Goal: Task Accomplishment & Management: Manage account settings

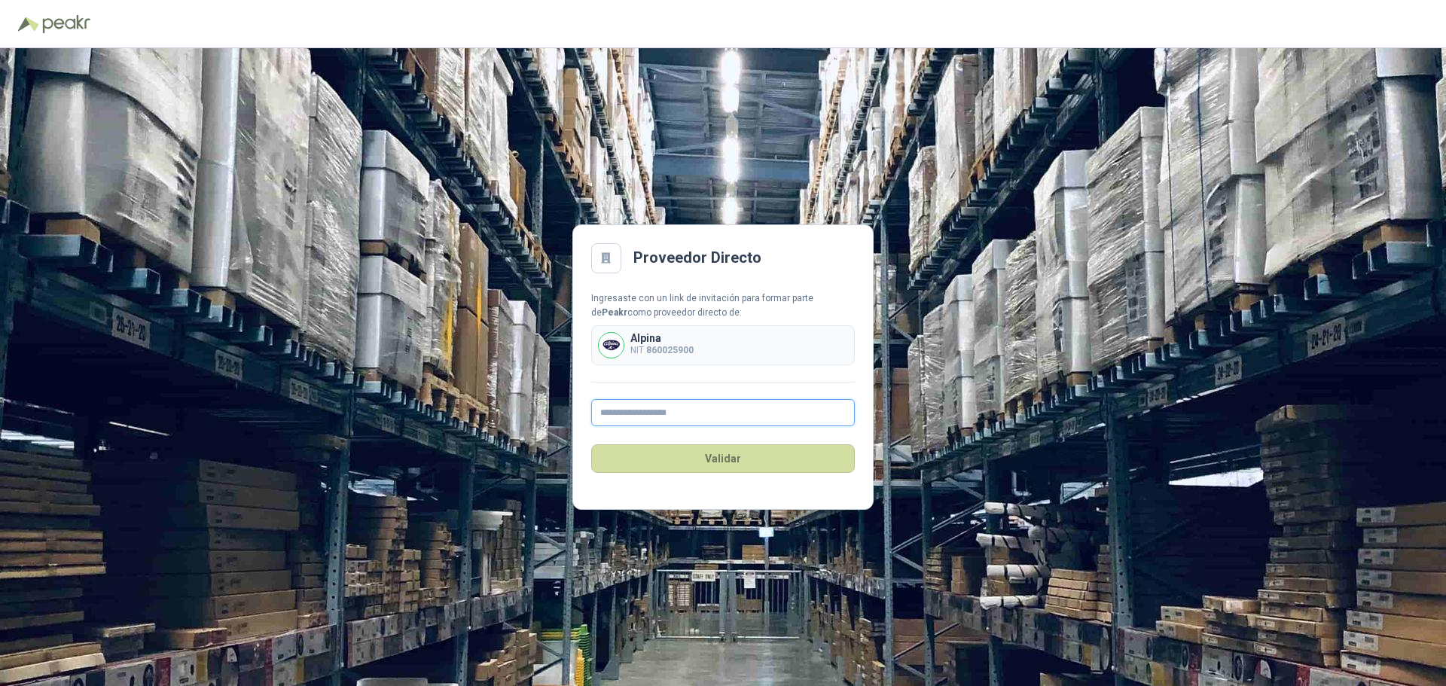
click at [683, 417] on input "text" at bounding box center [723, 412] width 264 height 27
type input "**********"
click at [719, 465] on button "Validar" at bounding box center [723, 458] width 264 height 29
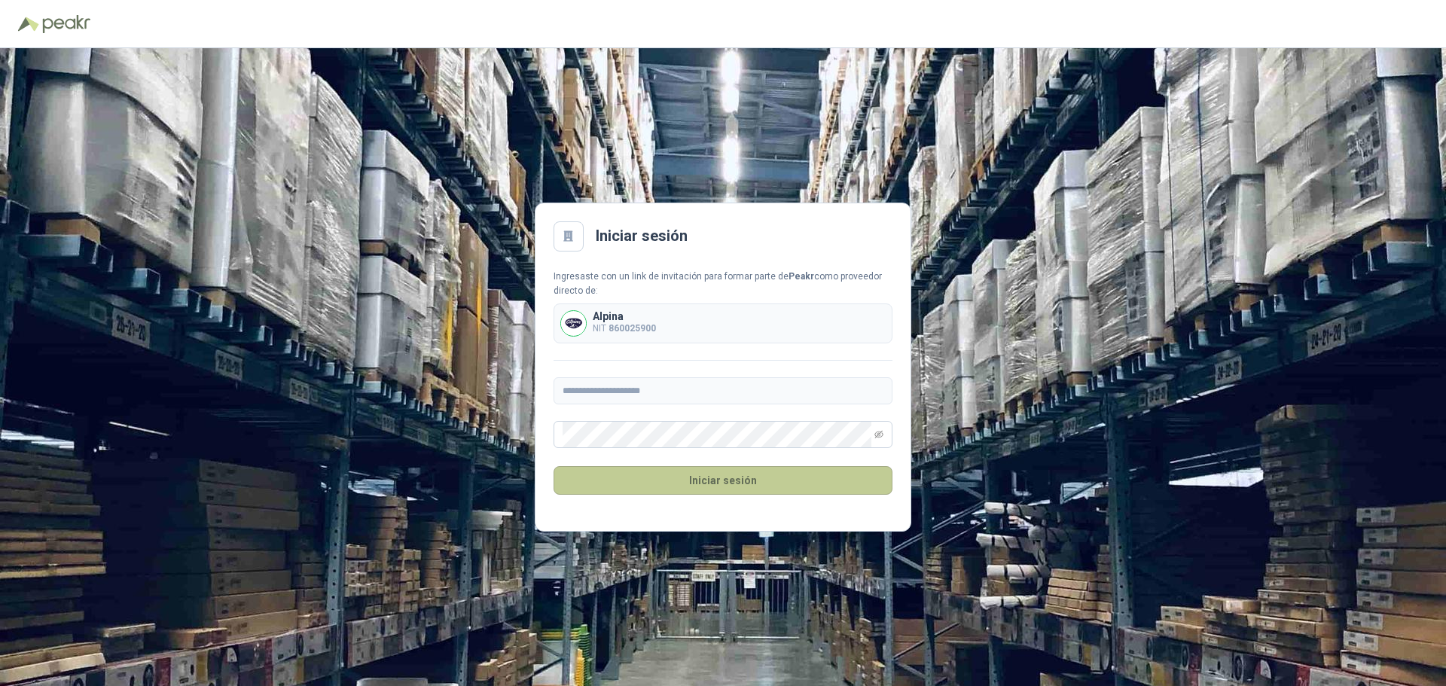
click at [712, 480] on button "Iniciar sesión" at bounding box center [723, 480] width 339 height 29
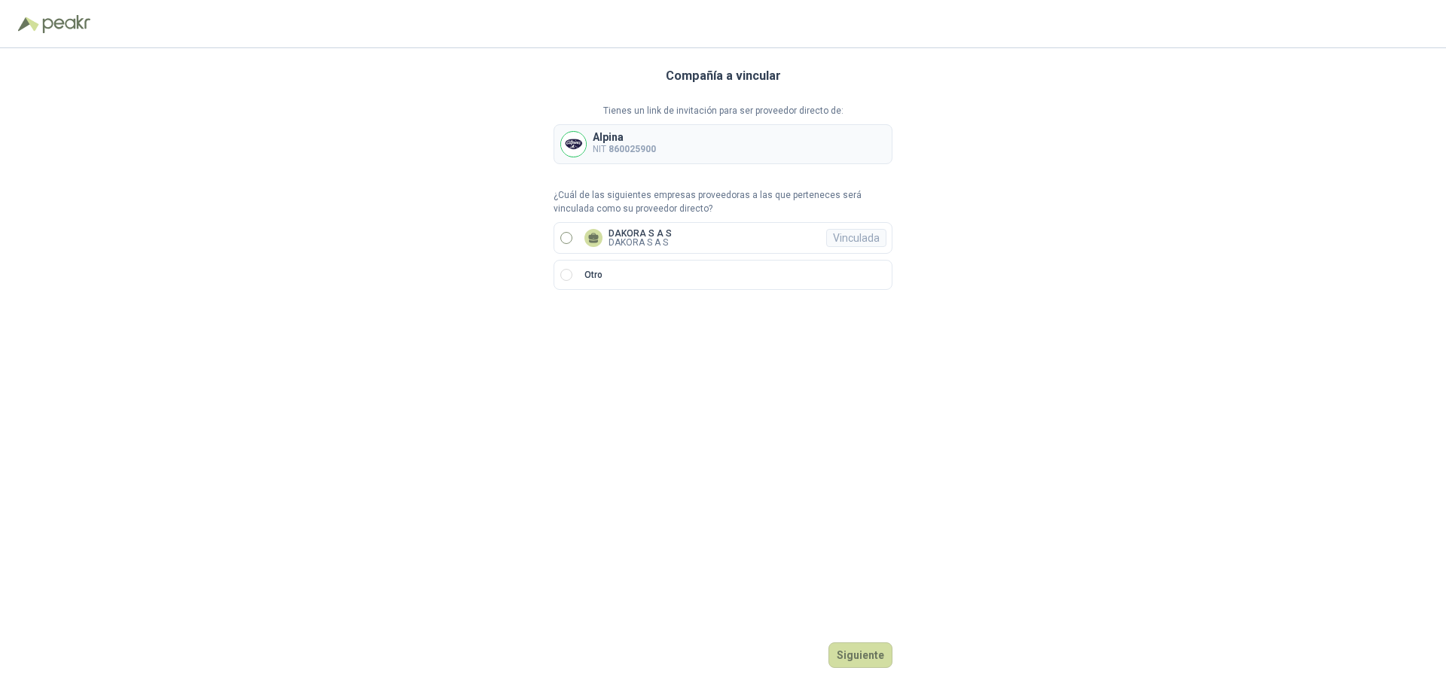
click at [701, 239] on label "DAKORA S A S DAKORA S A S Vinculada" at bounding box center [723, 238] width 339 height 32
click at [872, 658] on button "Ingresar" at bounding box center [863, 656] width 60 height 26
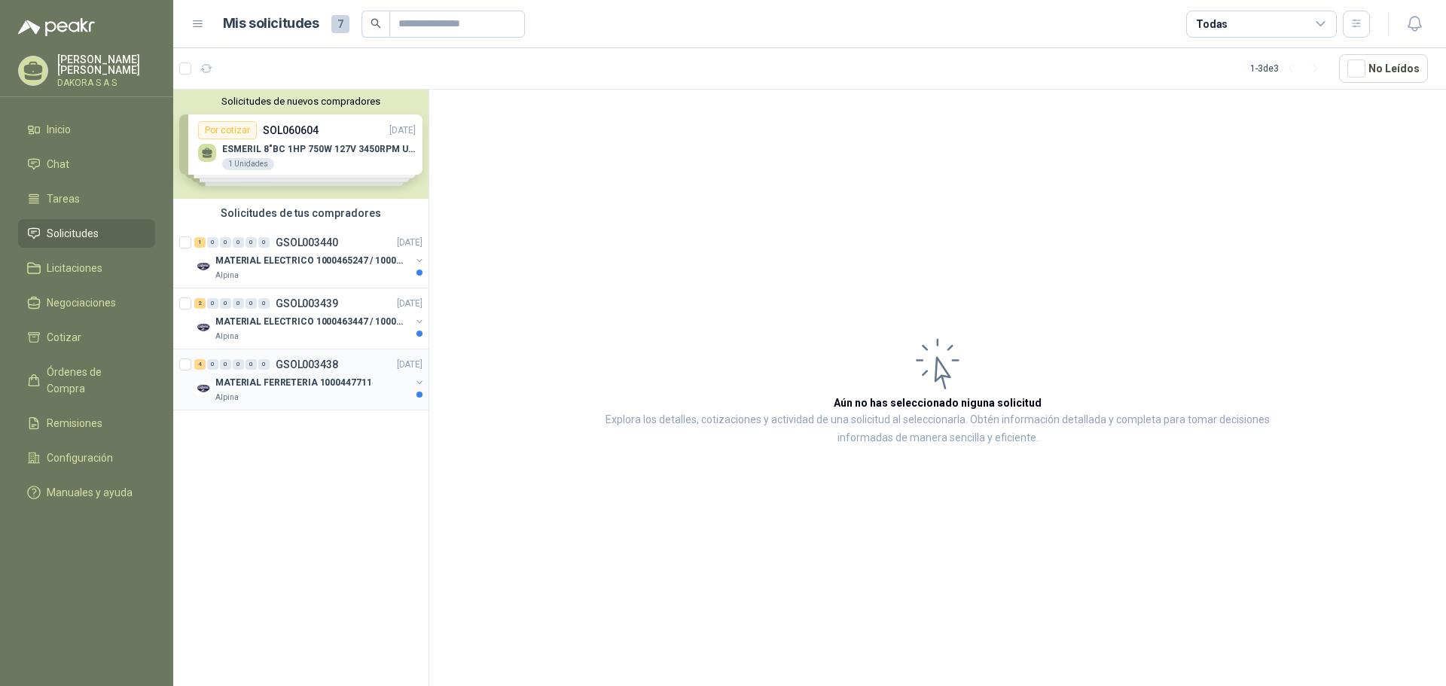
click at [331, 388] on p "MATERIAL FERRETERIA 1000447711" at bounding box center [293, 383] width 156 height 14
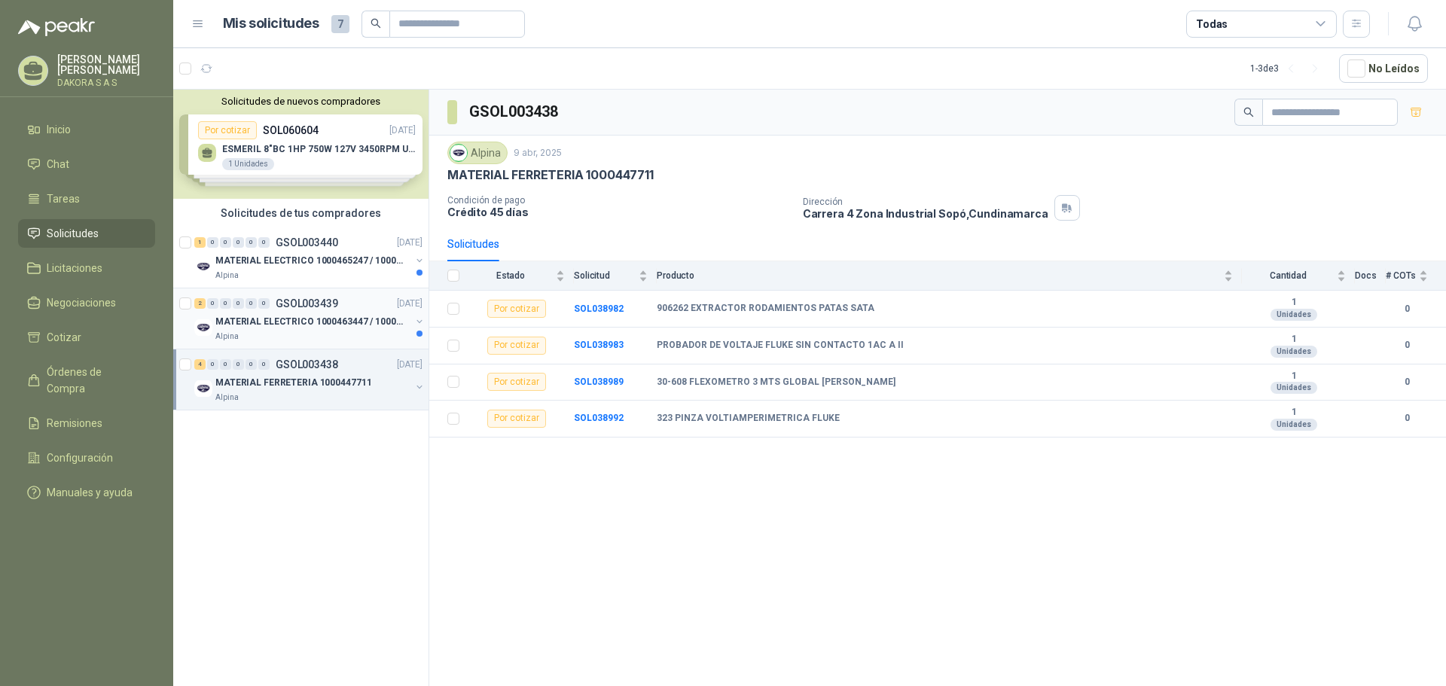
click at [334, 322] on p "MATERIAL ELECTRICO 1000463447 / 1000465800" at bounding box center [309, 322] width 188 height 14
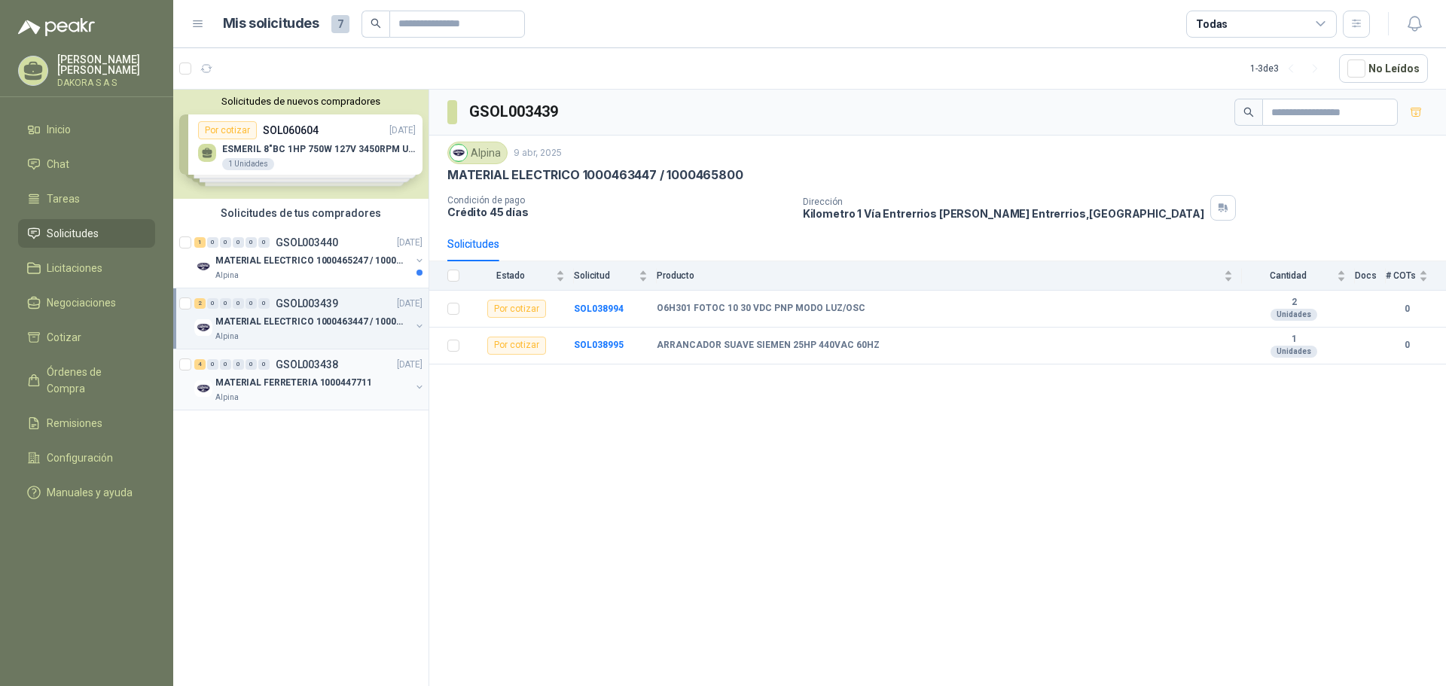
click at [332, 368] on p "GSOL003438" at bounding box center [307, 364] width 63 height 11
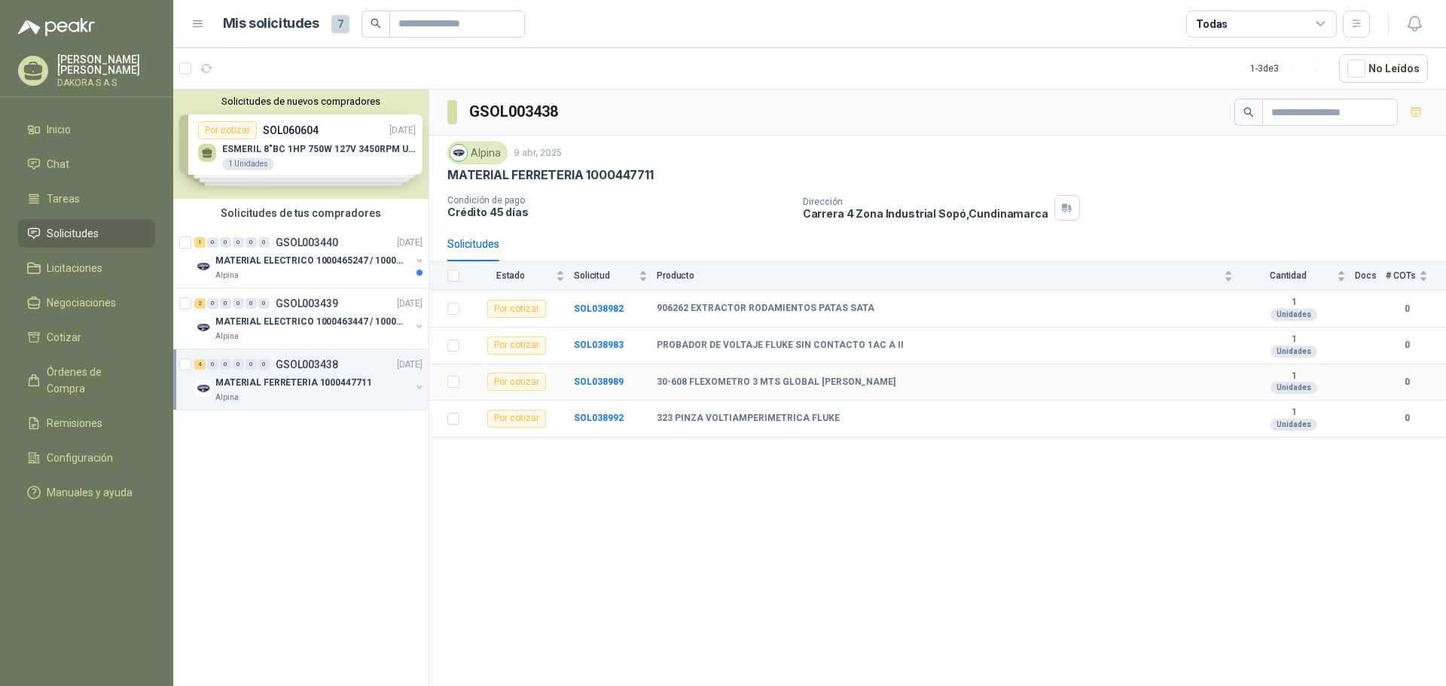
click at [774, 382] on b "30-608 FLEXOMETRO 3 MTS GLOBAL [PERSON_NAME]" at bounding box center [776, 383] width 239 height 12
click at [270, 322] on p "MATERIAL ELECTRICO 1000463447 / 1000465800" at bounding box center [309, 322] width 188 height 14
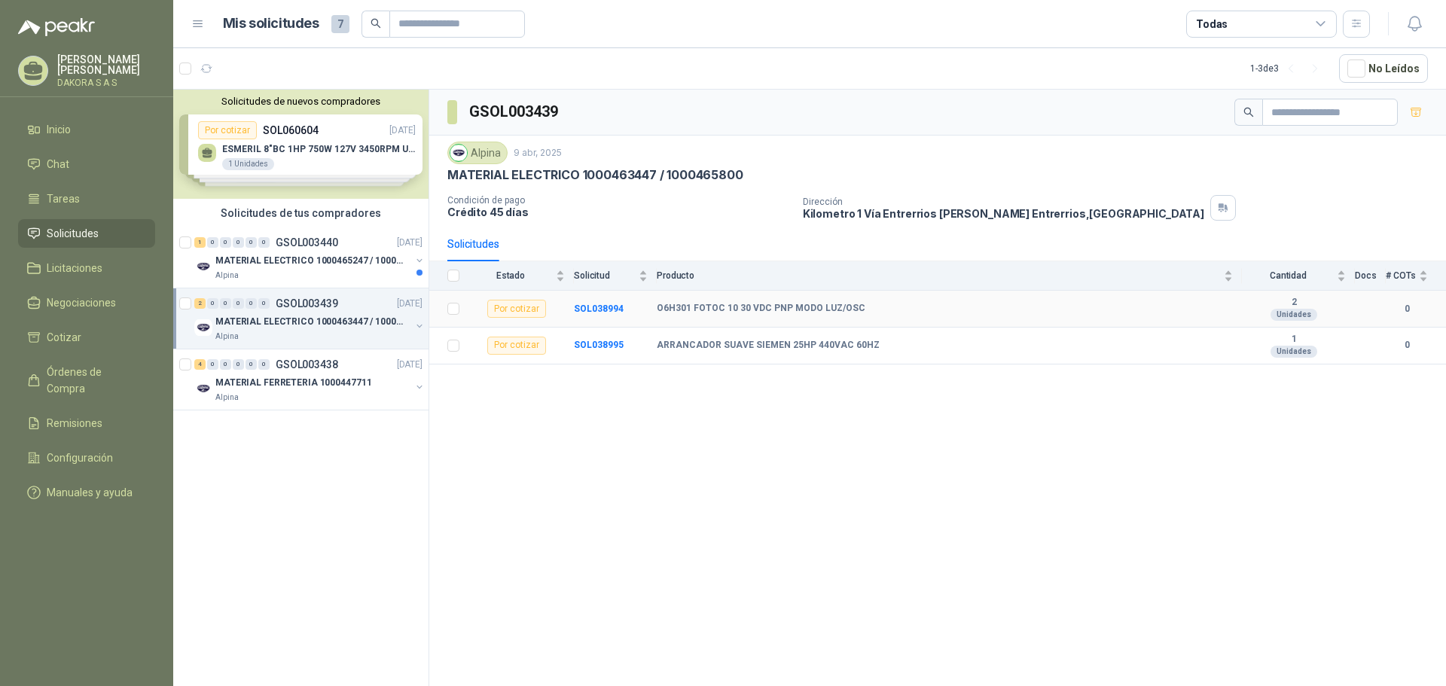
click at [667, 307] on b "O6H301 FOTOC 10 30 VDC PNP MODO LUZ/OSC" at bounding box center [761, 309] width 209 height 12
click at [287, 267] on p "MATERIAL ELECTRICO 1000465247 / 1000466995" at bounding box center [309, 261] width 188 height 14
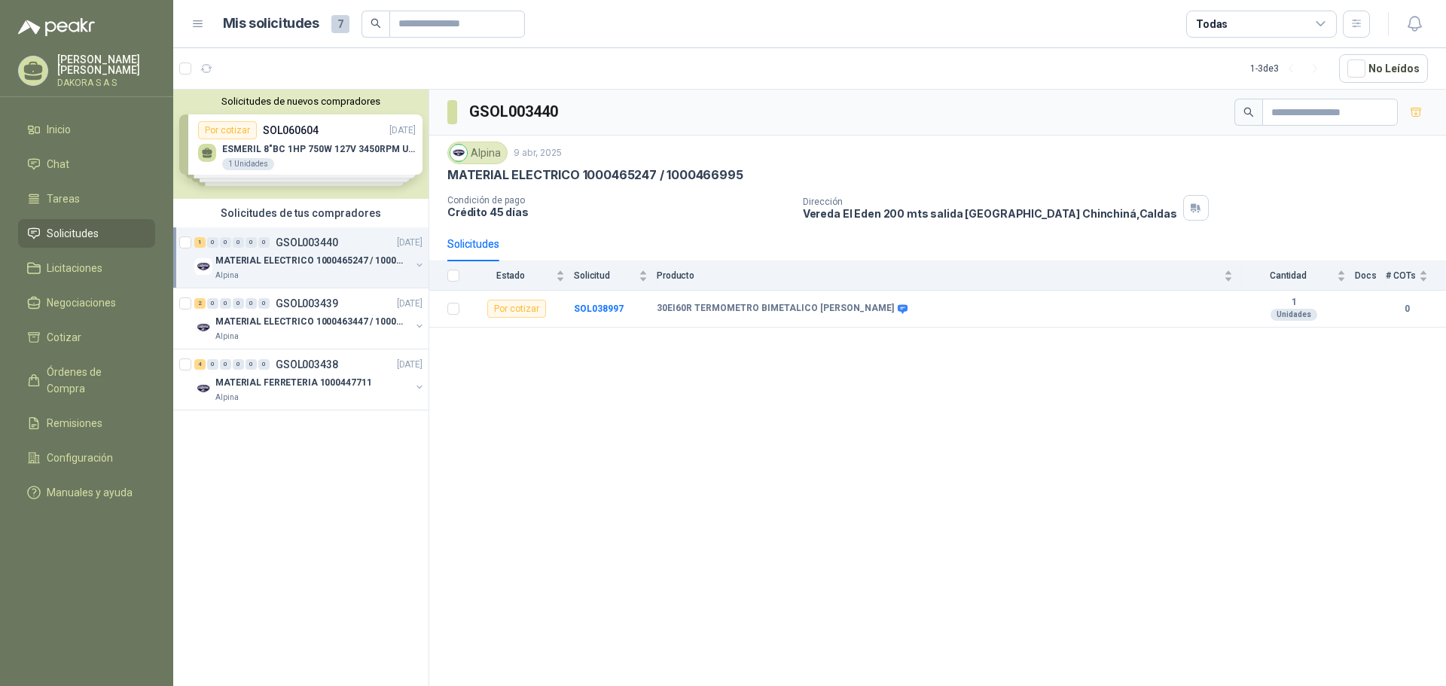
click at [313, 164] on div "Solicitudes de nuevos compradores Por cotizar SOL060604 [DATE] ESMERIL 8"BC 1HP…" at bounding box center [300, 144] width 255 height 109
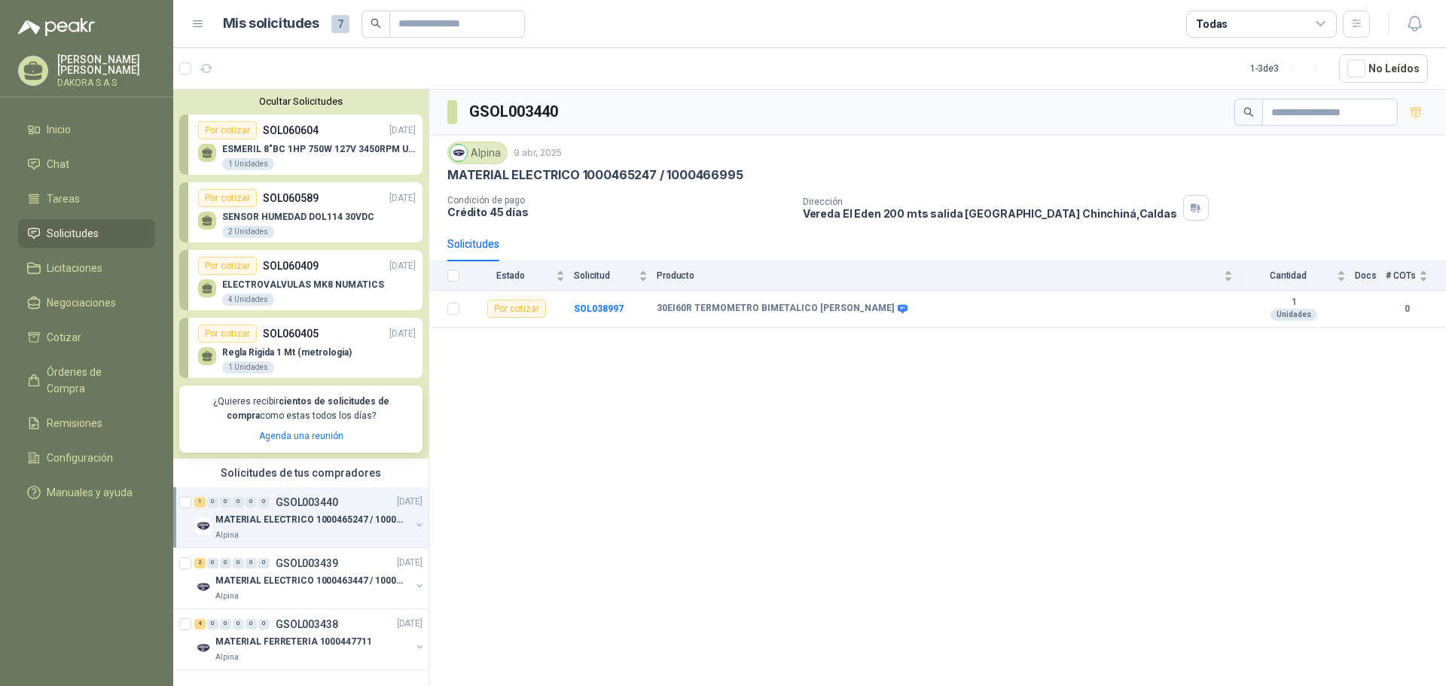
click at [319, 351] on p "Regla Rigida 1 Mt (metrologia)" at bounding box center [287, 352] width 130 height 11
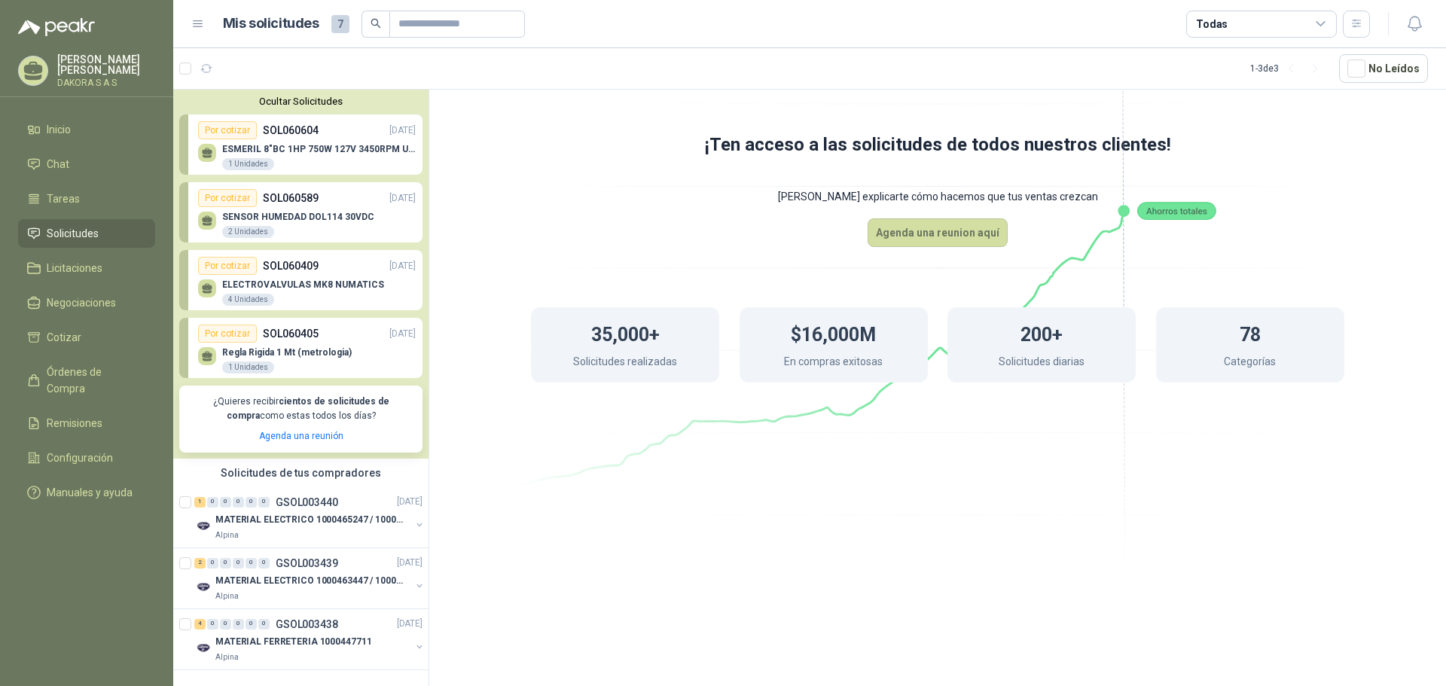
click at [318, 290] on p "ELECTROVALVULAS MK8 NUMATICS" at bounding box center [303, 284] width 162 height 11
click at [328, 216] on p "SENSOR HUMEDAD DOL114 30VDC" at bounding box center [298, 217] width 152 height 11
click at [318, 137] on div "Por cotizar SOL060604 [DATE]" at bounding box center [307, 130] width 218 height 18
click at [332, 497] on p "GSOL003440" at bounding box center [307, 502] width 63 height 11
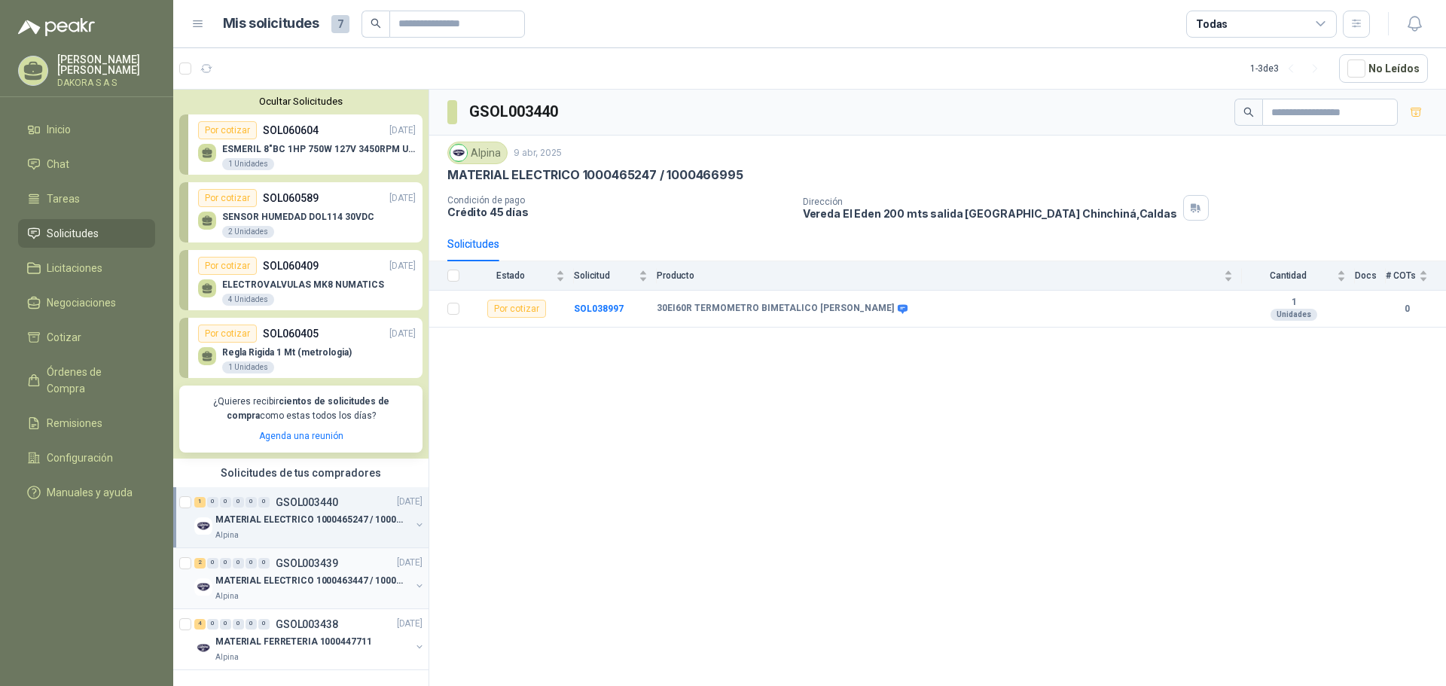
click at [340, 574] on p "MATERIAL ELECTRICO 1000463447 / 1000465800" at bounding box center [309, 581] width 188 height 14
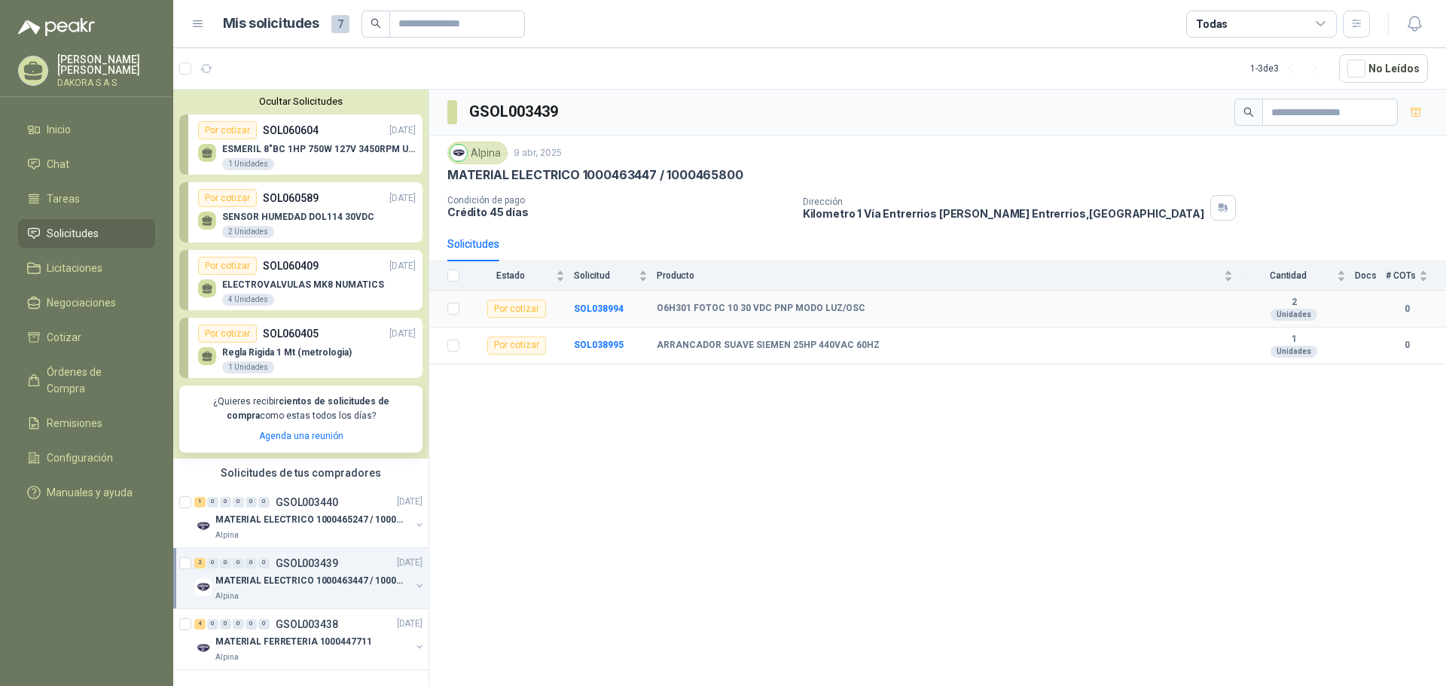
click at [633, 302] on td "SOL038994" at bounding box center [615, 309] width 83 height 37
click at [603, 311] on b "SOL038994" at bounding box center [599, 309] width 50 height 11
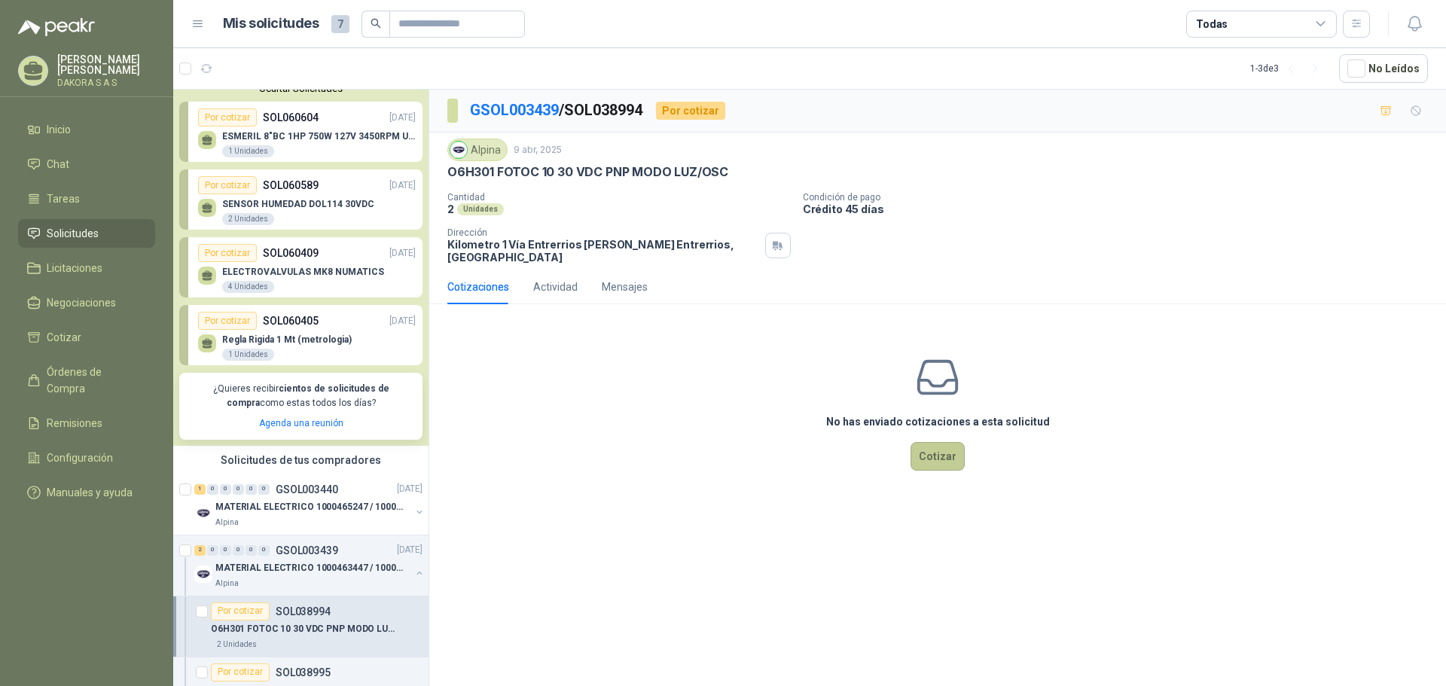
click at [935, 442] on button "Cotizar" at bounding box center [938, 456] width 54 height 29
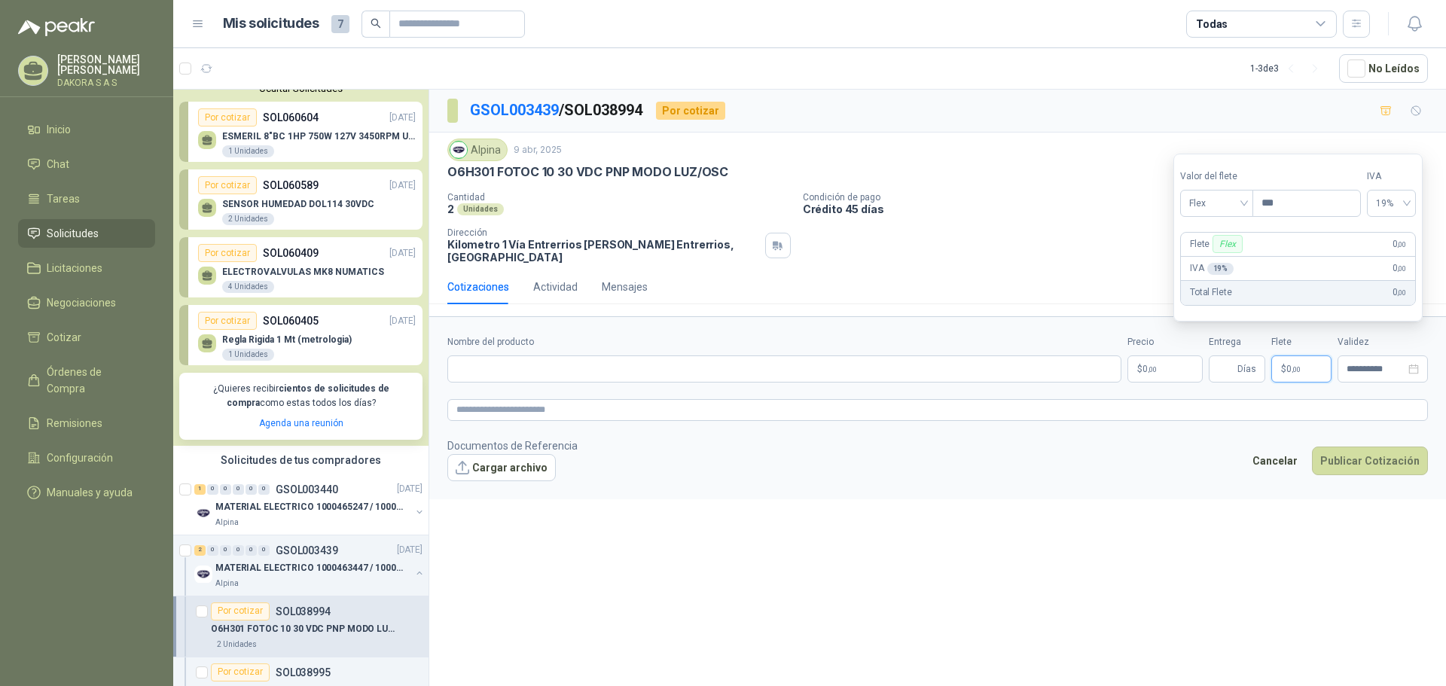
click at [1302, 359] on p "$ 0 ,00" at bounding box center [1301, 369] width 60 height 27
click at [1164, 361] on p "$ 0 ,00" at bounding box center [1165, 369] width 75 height 27
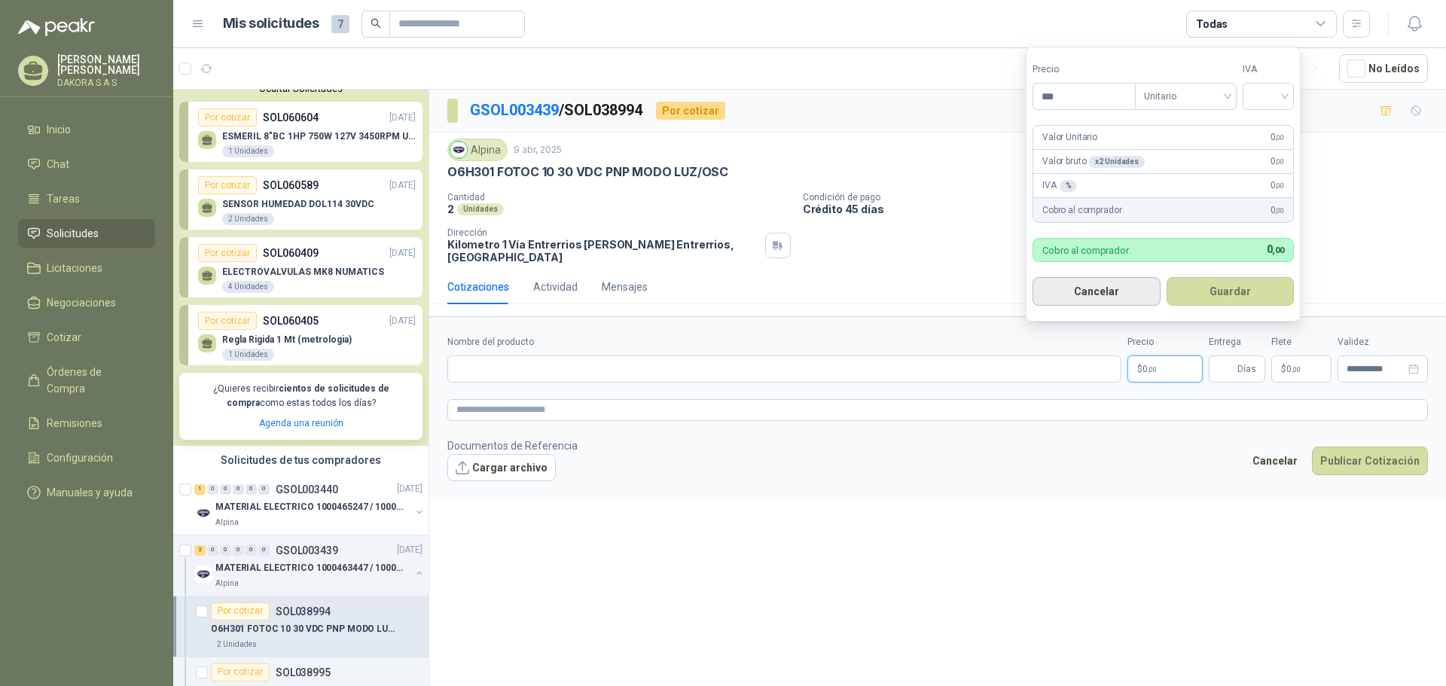
click at [1133, 294] on button "Cancelar" at bounding box center [1097, 291] width 128 height 29
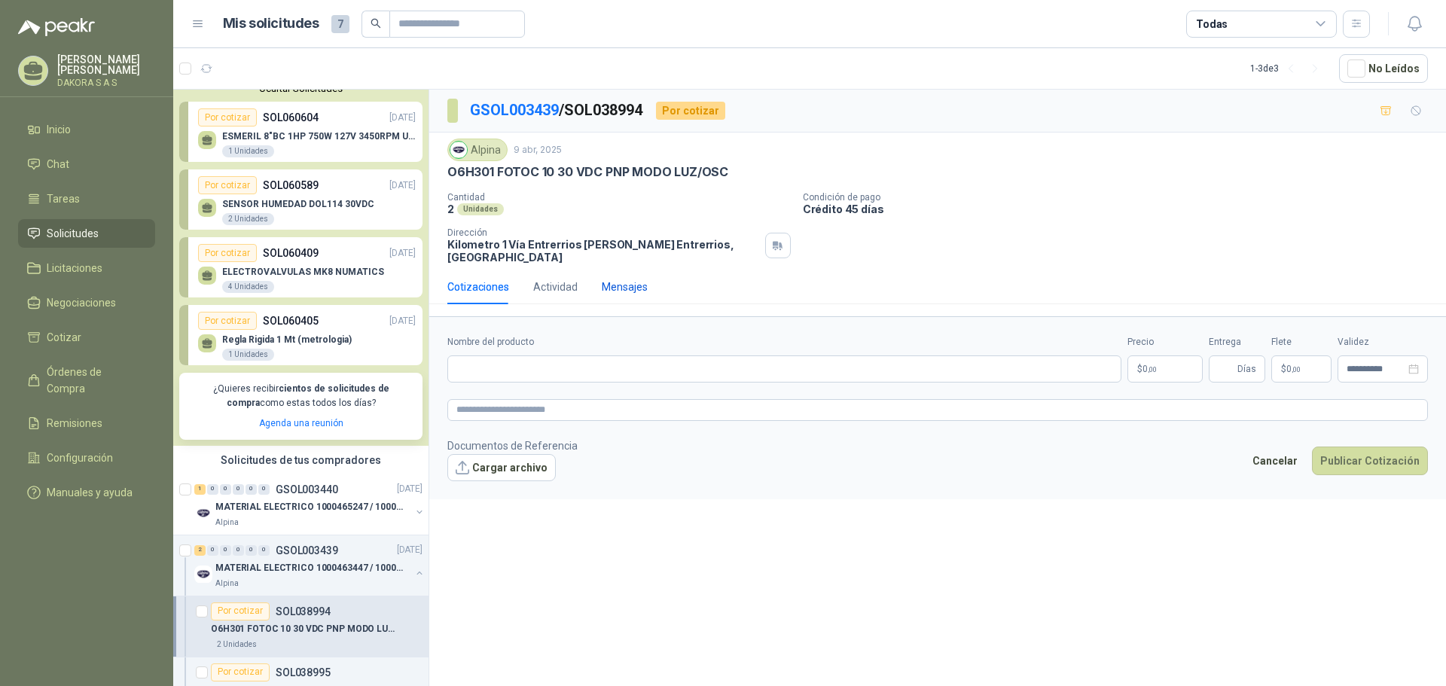
click at [642, 279] on div "Mensajes" at bounding box center [625, 287] width 46 height 17
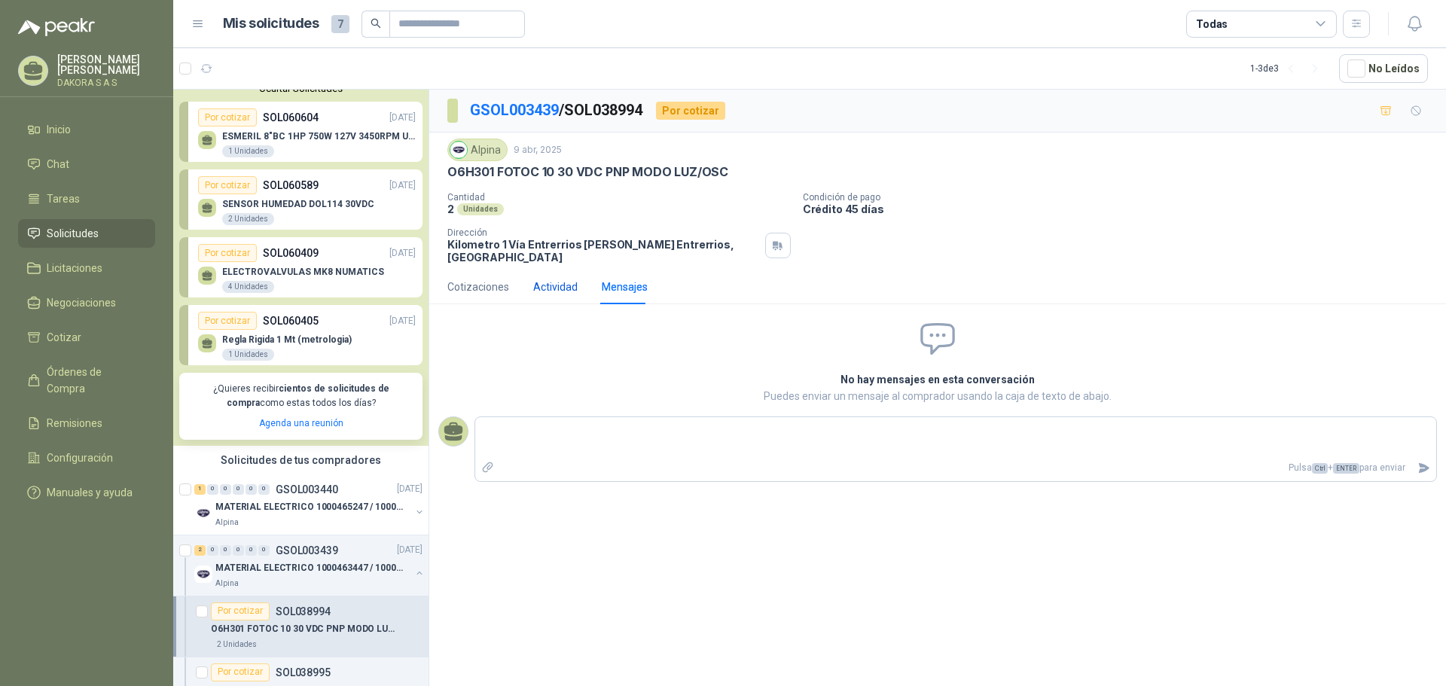
click at [572, 280] on div "Actividad" at bounding box center [555, 287] width 44 height 17
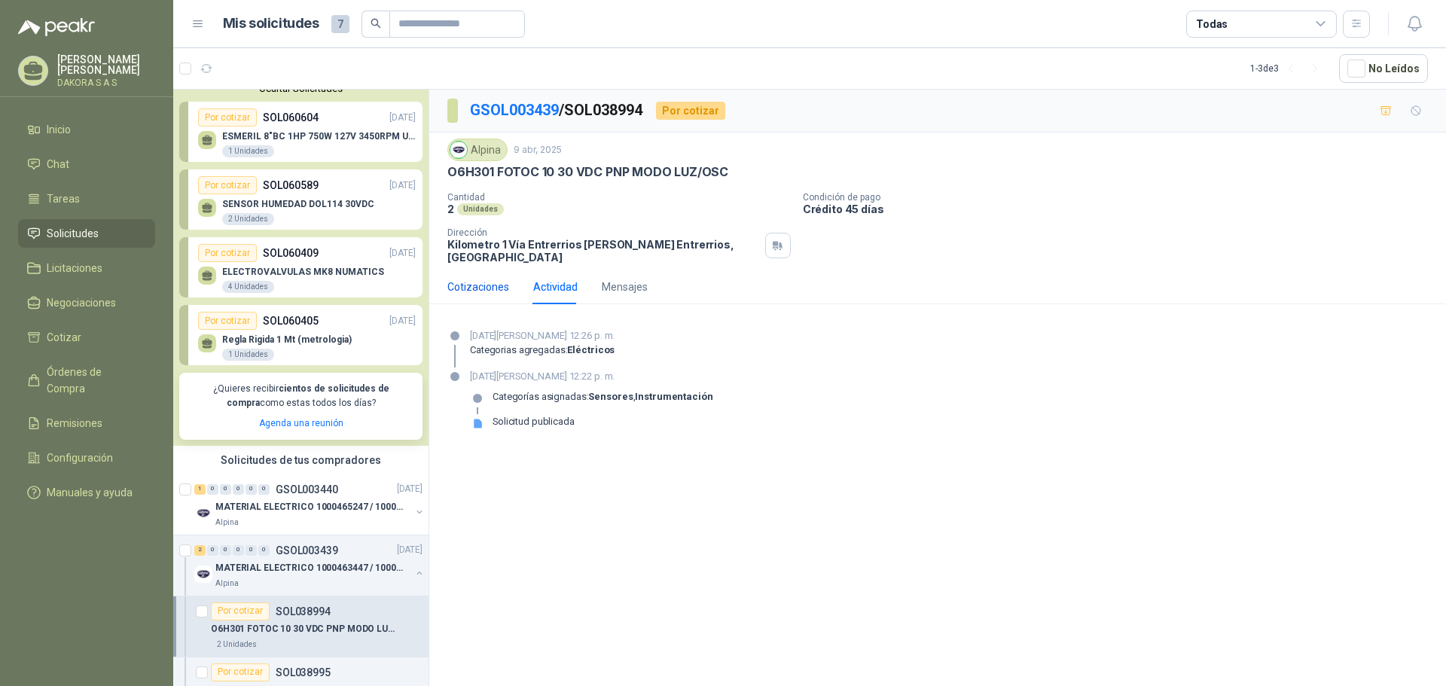
click at [487, 281] on div "Cotizaciones" at bounding box center [478, 287] width 62 height 17
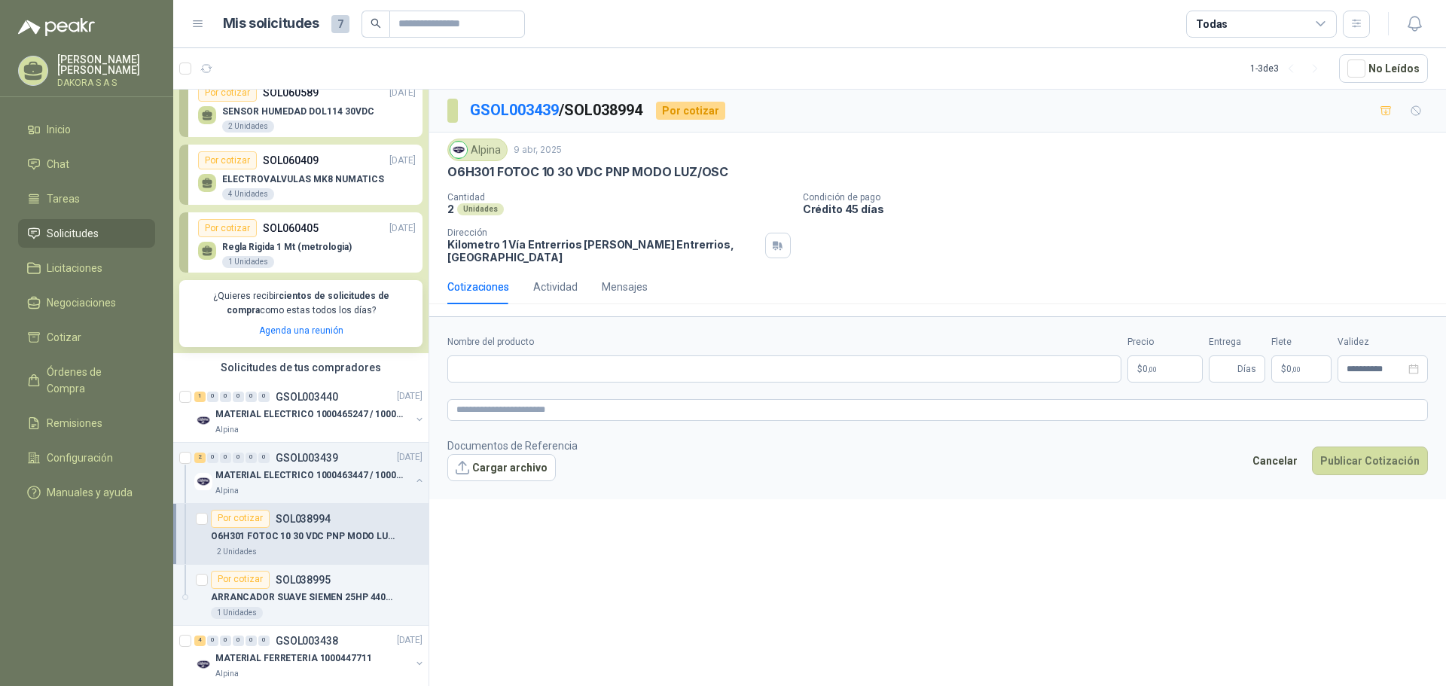
scroll to position [135, 0]
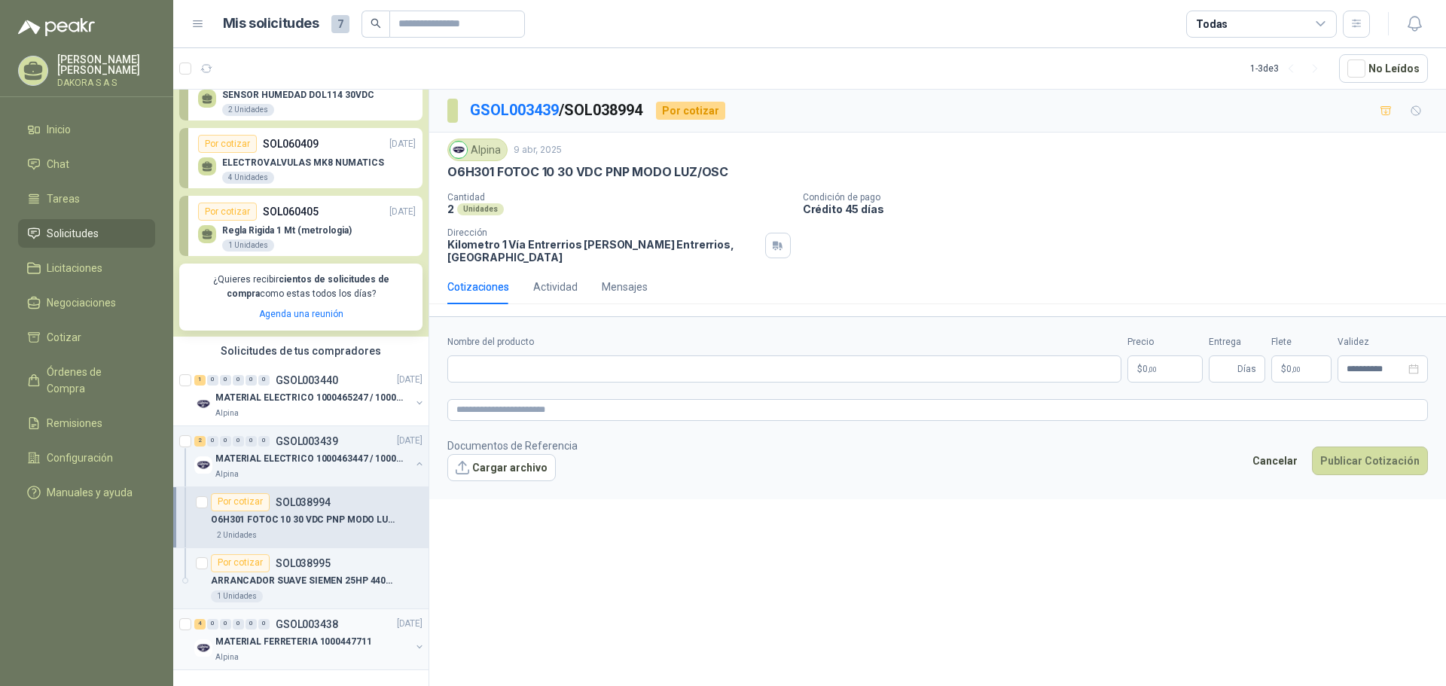
click at [368, 633] on div "MATERIAL FERRETERIA 1000447711" at bounding box center [312, 642] width 195 height 18
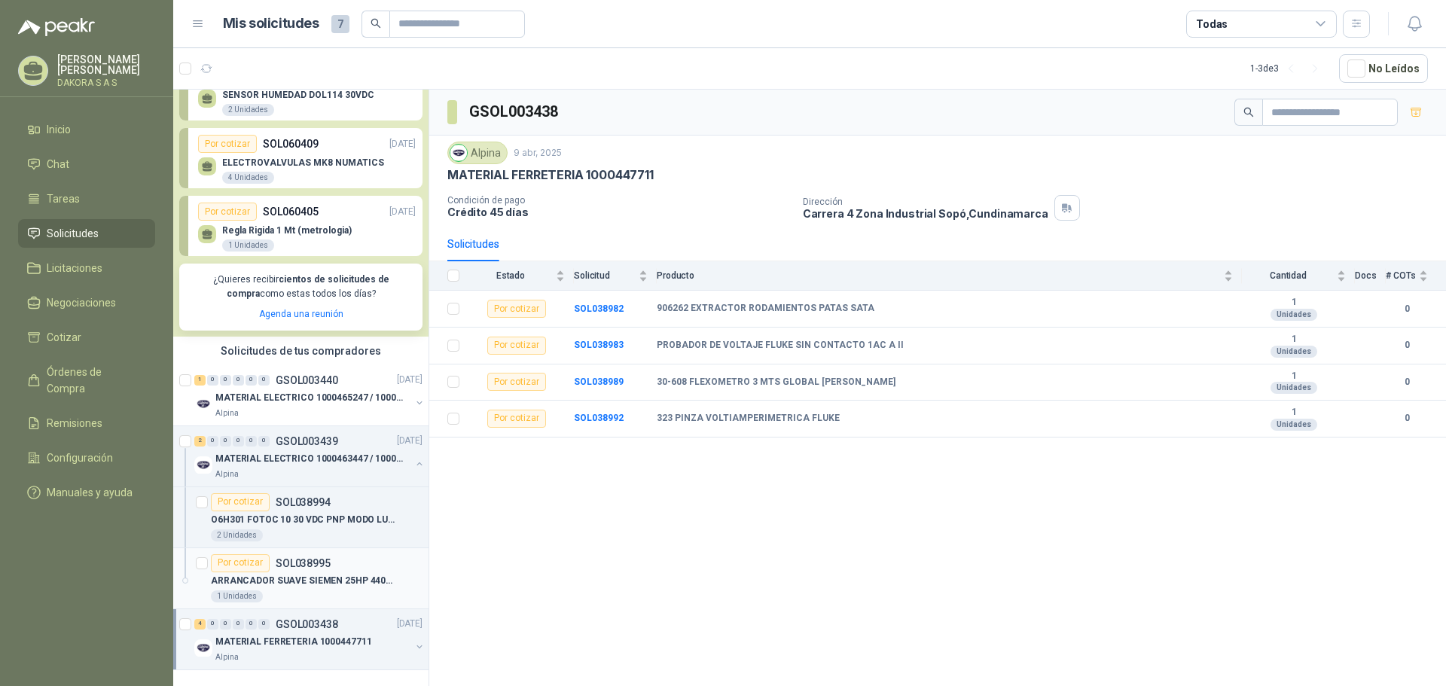
click at [361, 574] on p "ARRANCADOR SUAVE SIEMEN 25HP 440VAC 60HZ" at bounding box center [305, 581] width 188 height 14
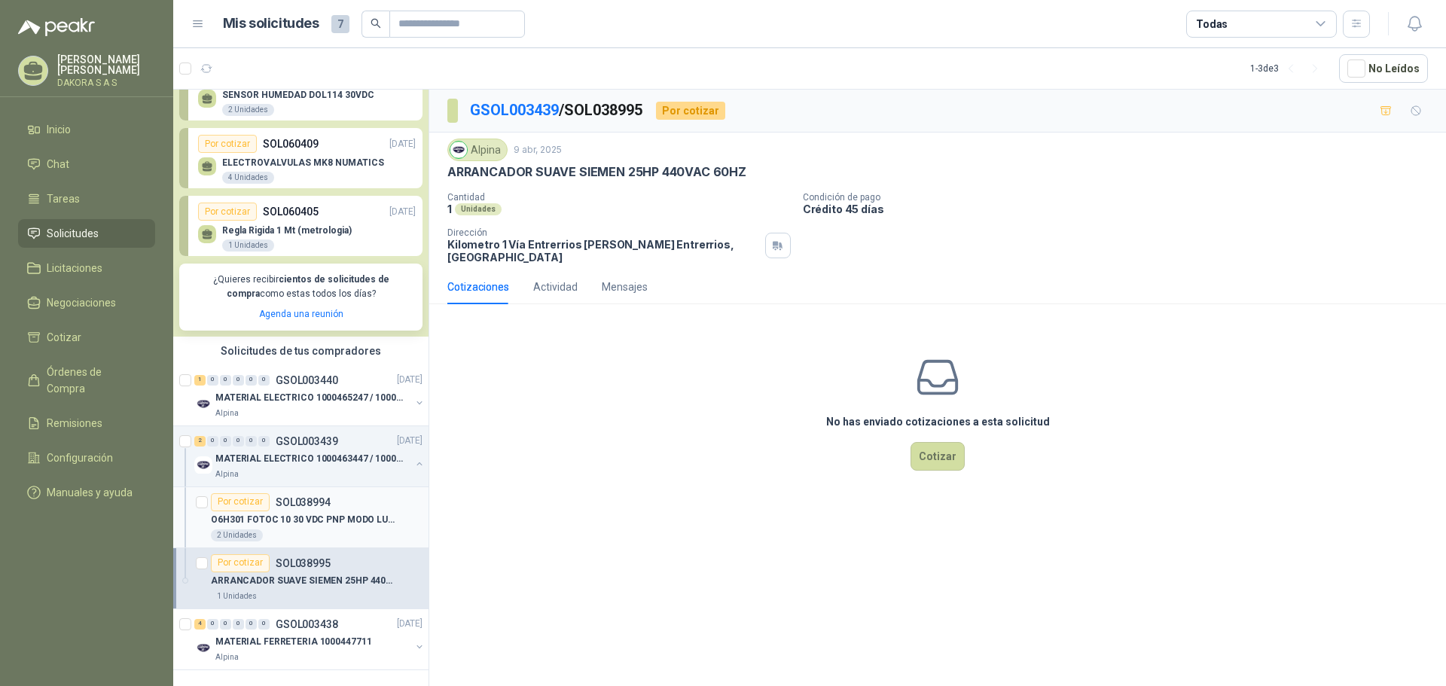
click at [339, 493] on div "Por cotizar SOL038994" at bounding box center [317, 502] width 212 height 18
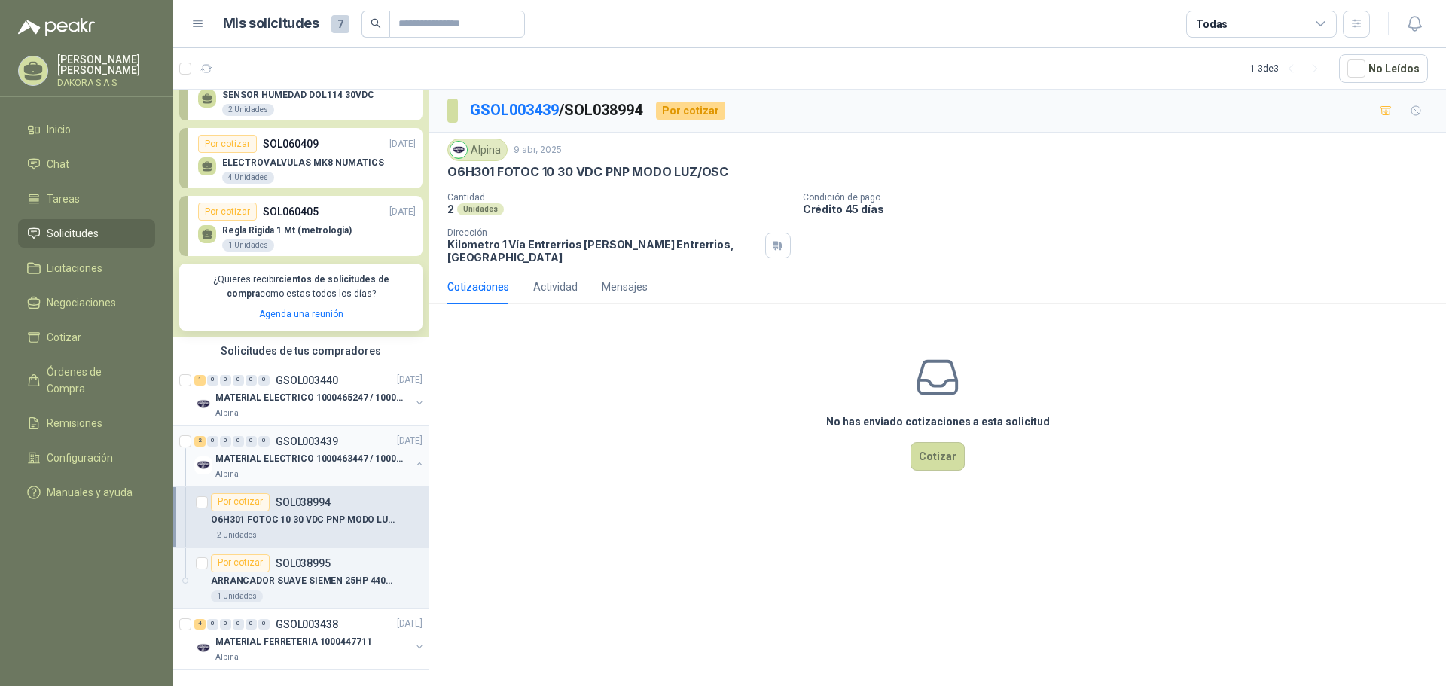
click at [339, 469] on div "Alpina" at bounding box center [312, 475] width 195 height 12
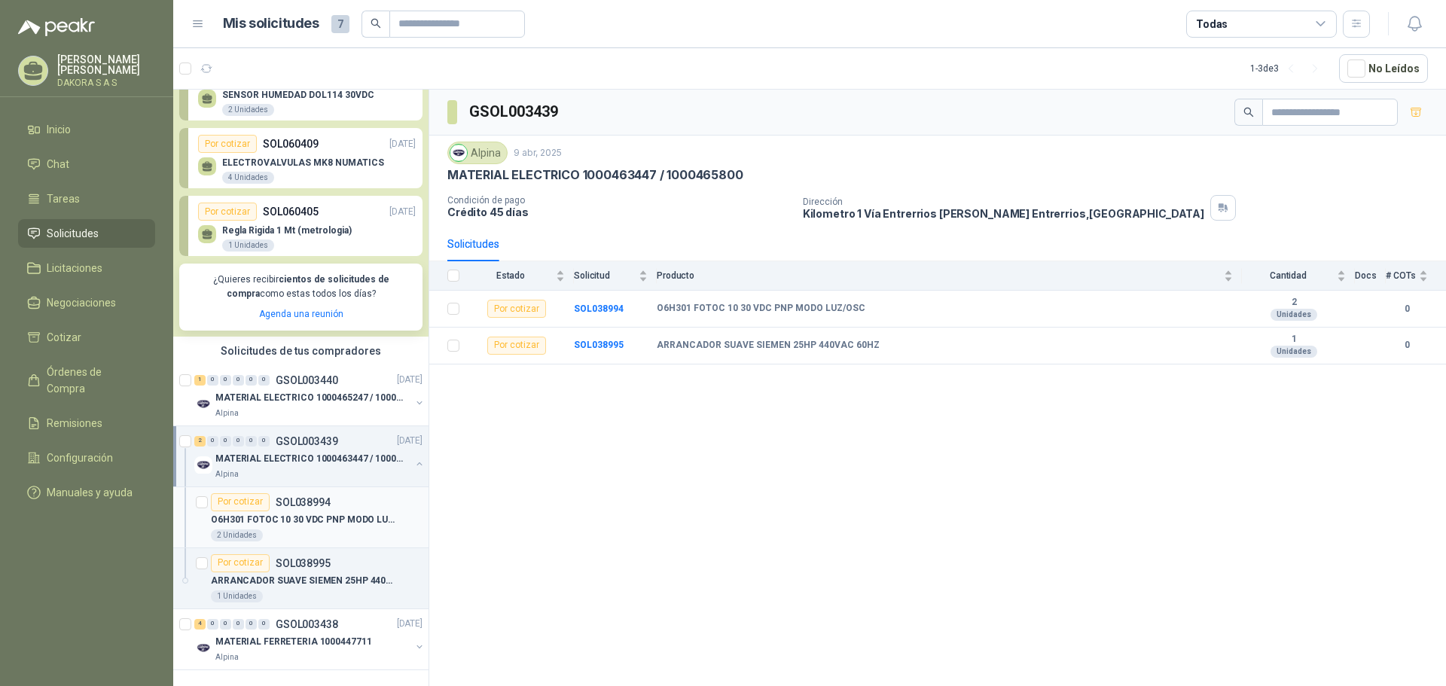
click at [334, 513] on p "O6H301 FOTOC 10 30 VDC PNP MODO LUZ/OSC" at bounding box center [305, 520] width 188 height 14
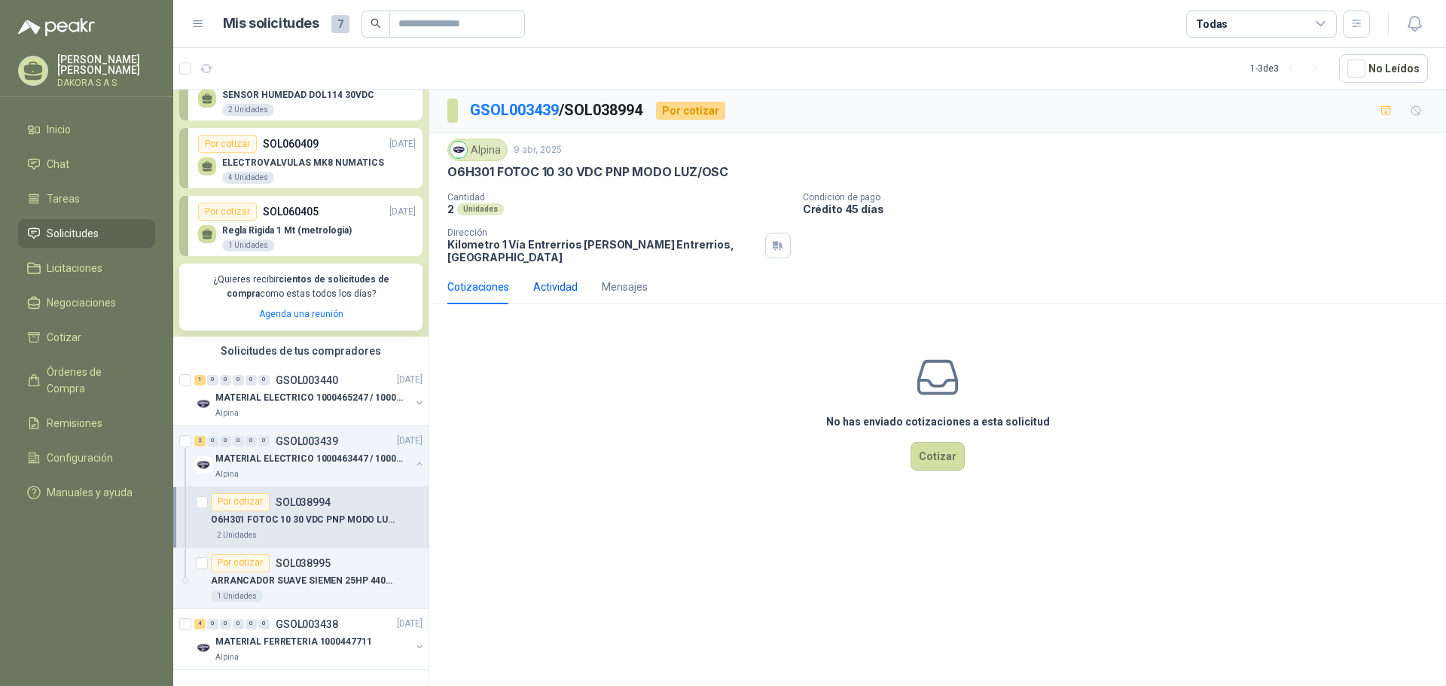
click at [573, 279] on div "Actividad" at bounding box center [555, 287] width 44 height 17
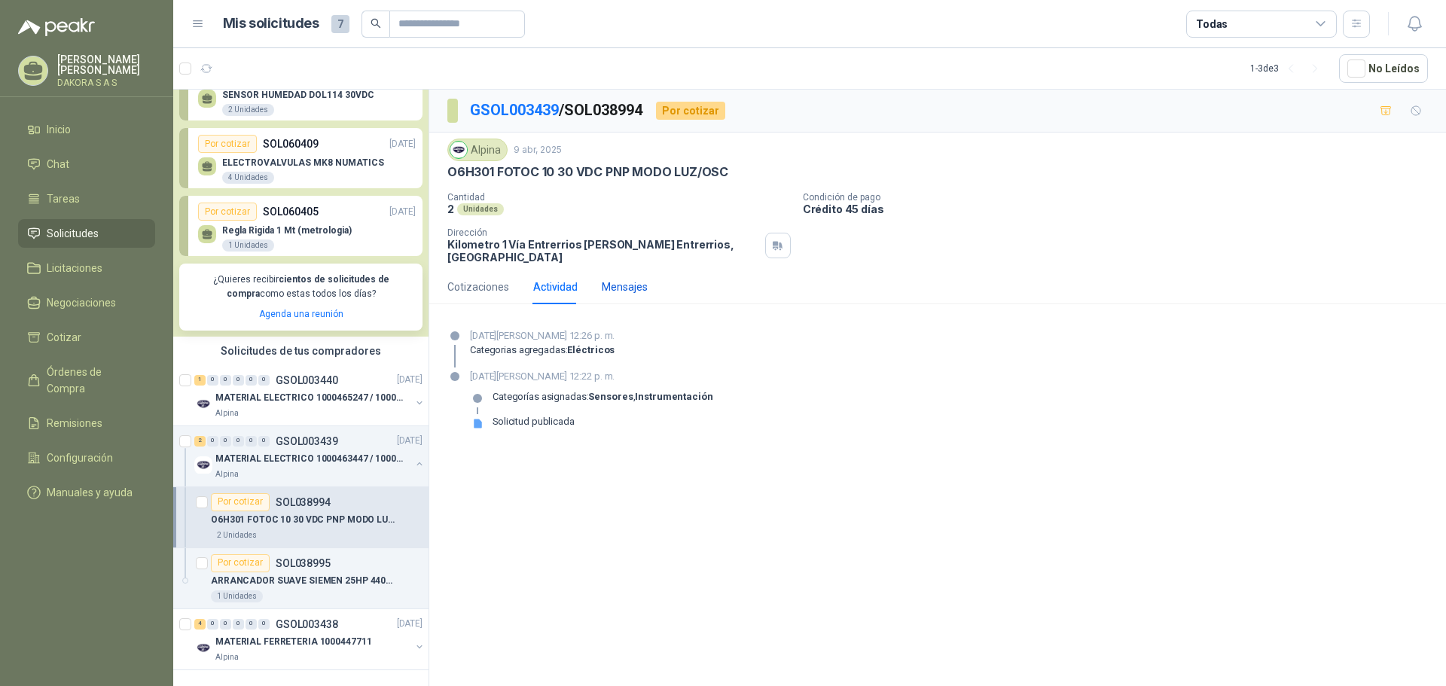
click at [622, 281] on div "Mensajes" at bounding box center [625, 287] width 46 height 17
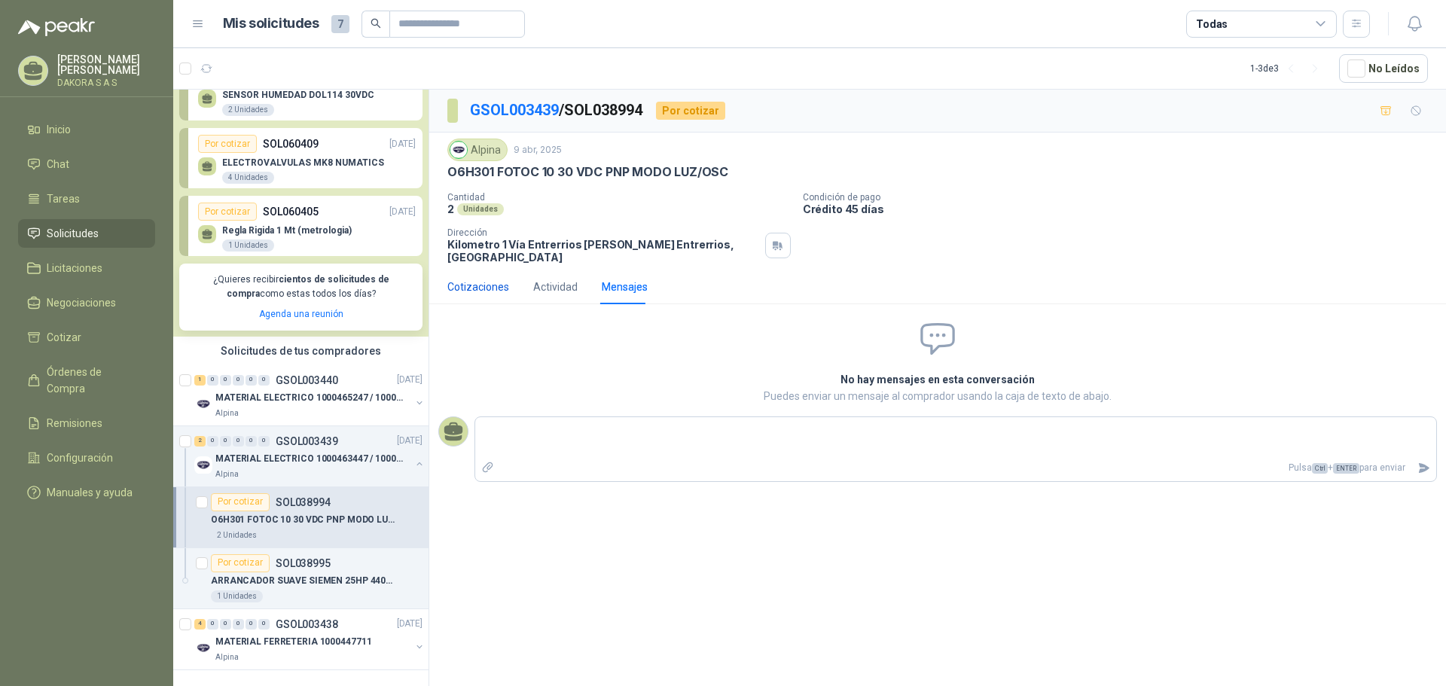
click at [486, 279] on div "Cotizaciones" at bounding box center [478, 287] width 62 height 17
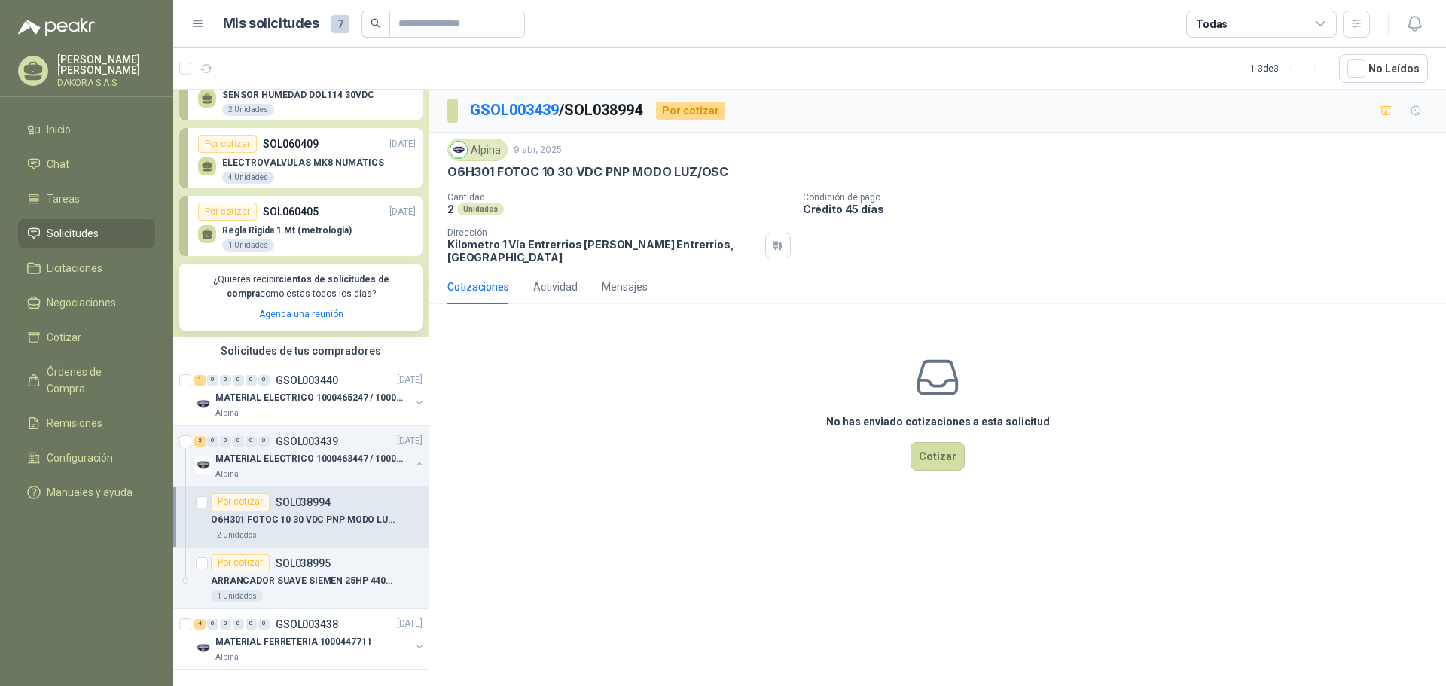
click at [301, 513] on p "O6H301 FOTOC 10 30 VDC PNP MODO LUZ/OSC" at bounding box center [305, 520] width 188 height 14
click at [1422, 17] on icon "button" at bounding box center [1415, 23] width 19 height 19
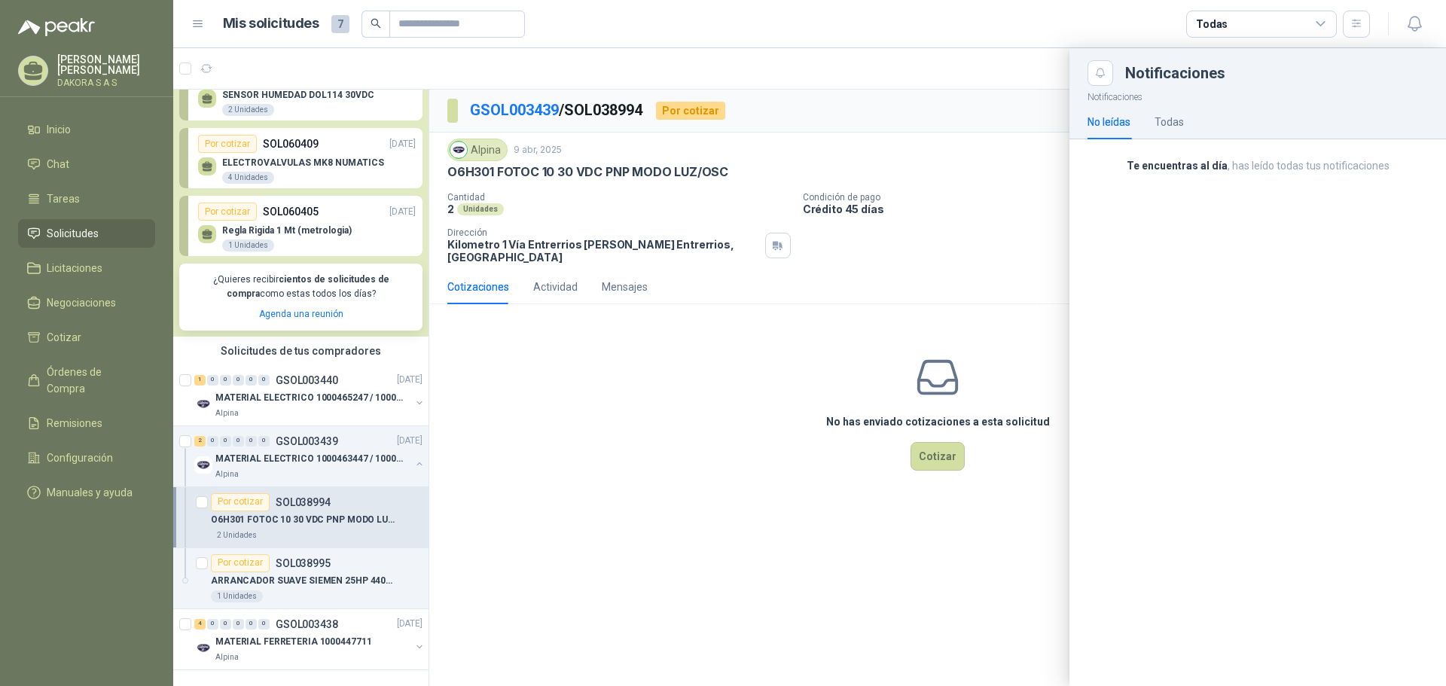
click at [1417, 8] on header "Mis solicitudes 7 Todas" at bounding box center [809, 24] width 1273 height 48
click at [1365, 20] on button "button" at bounding box center [1356, 24] width 27 height 27
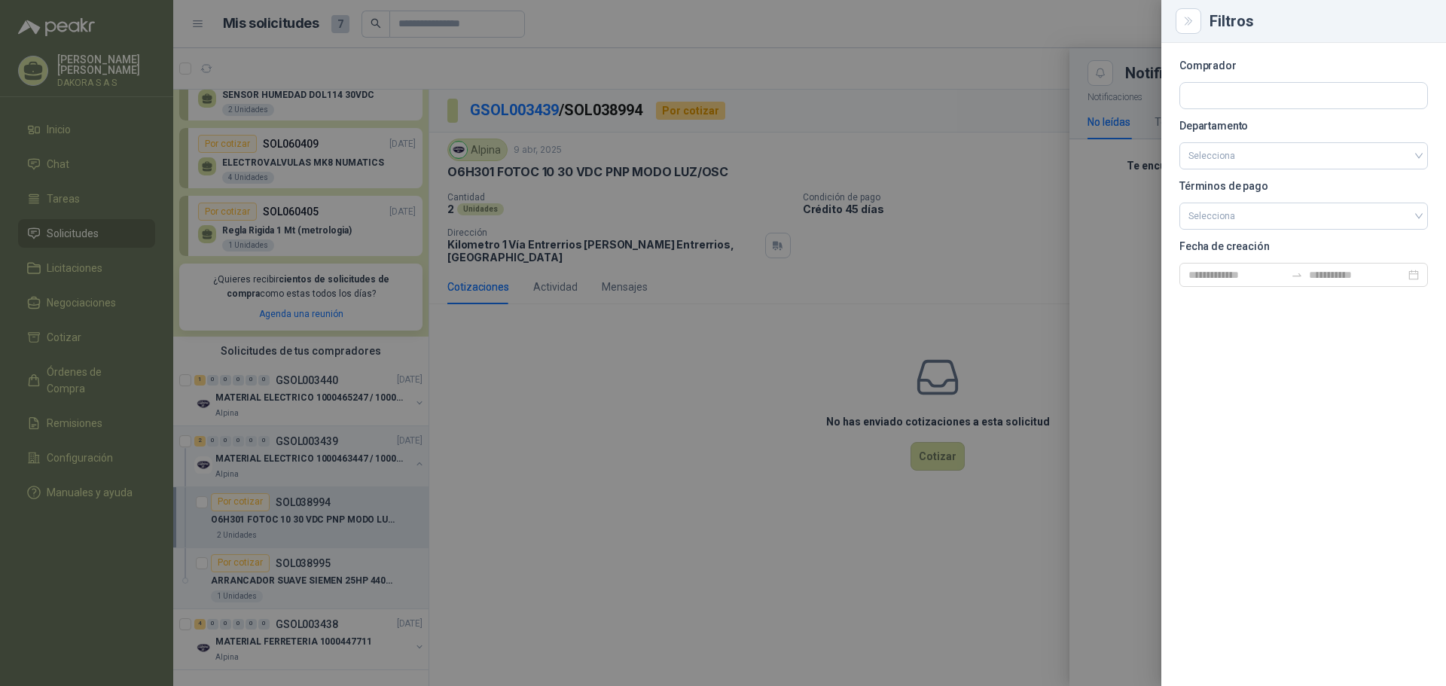
click at [883, 148] on div at bounding box center [723, 343] width 1446 height 686
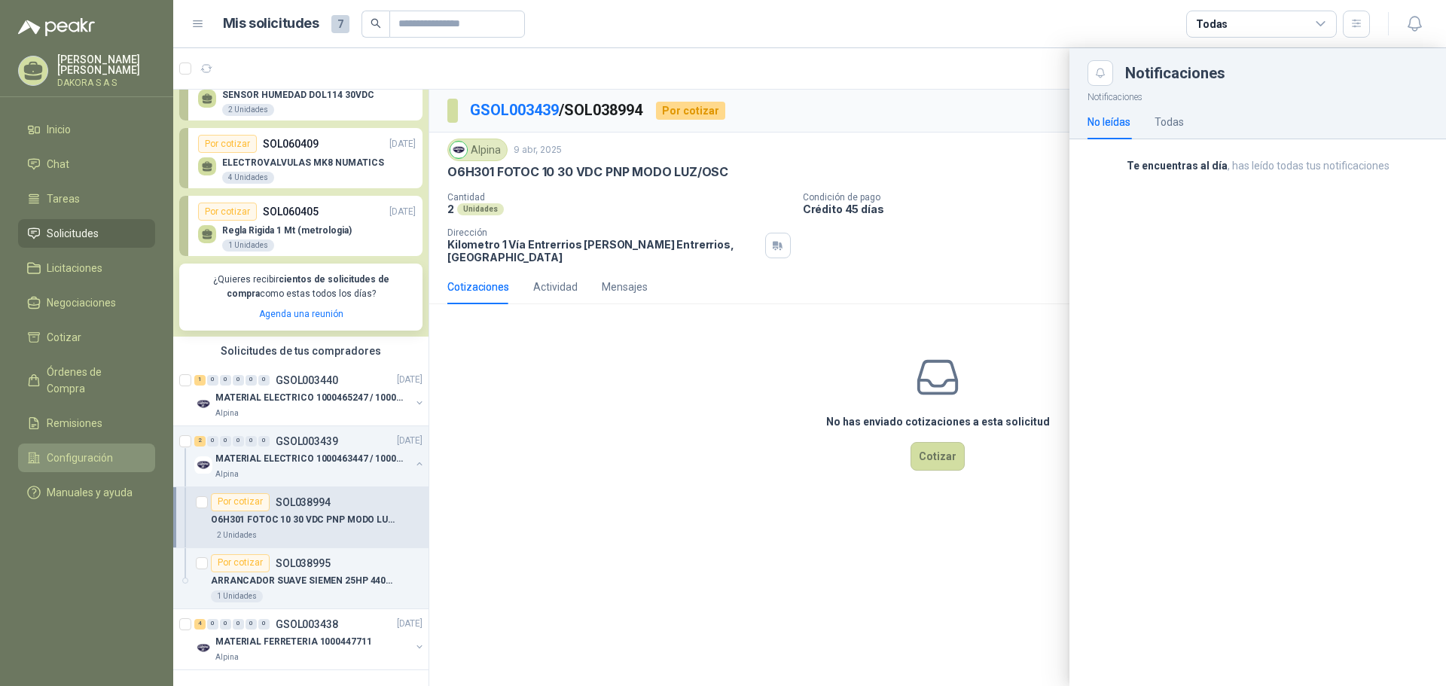
click at [93, 450] on span "Configuración" at bounding box center [80, 458] width 66 height 17
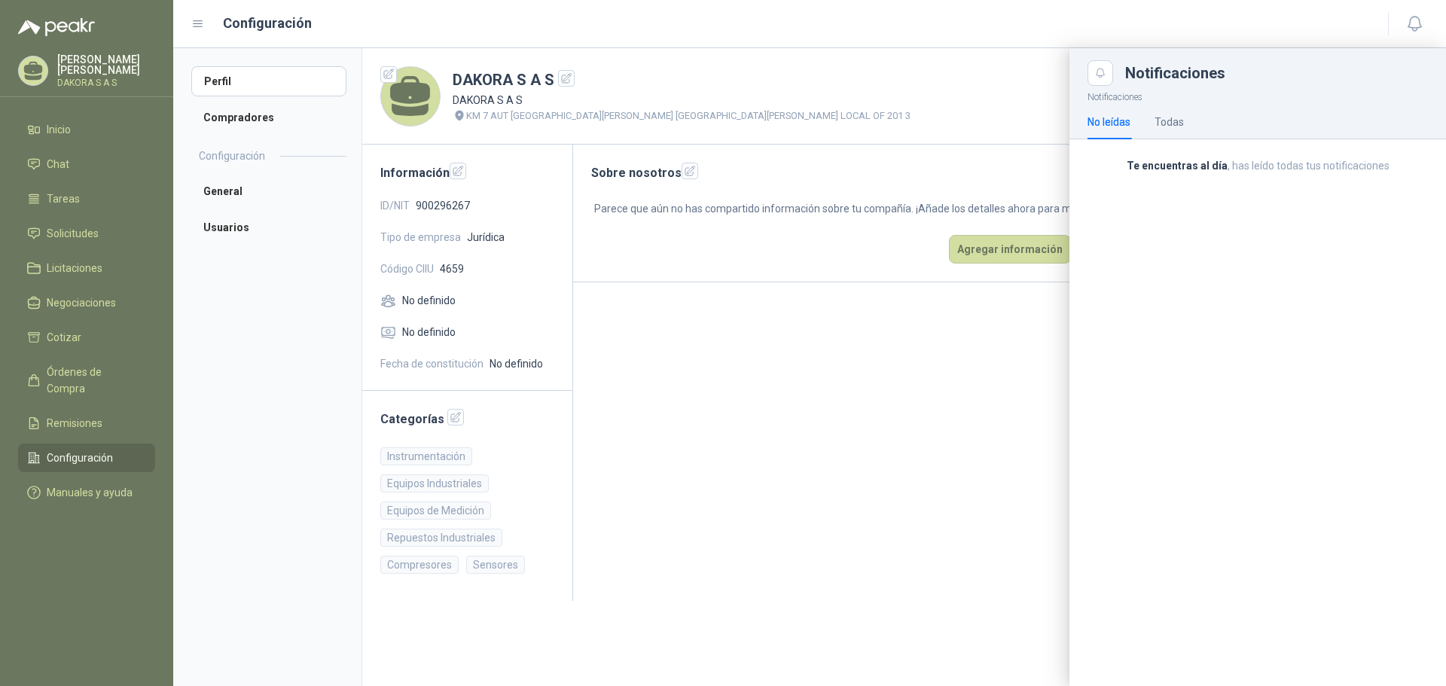
click at [223, 193] on div at bounding box center [809, 367] width 1273 height 638
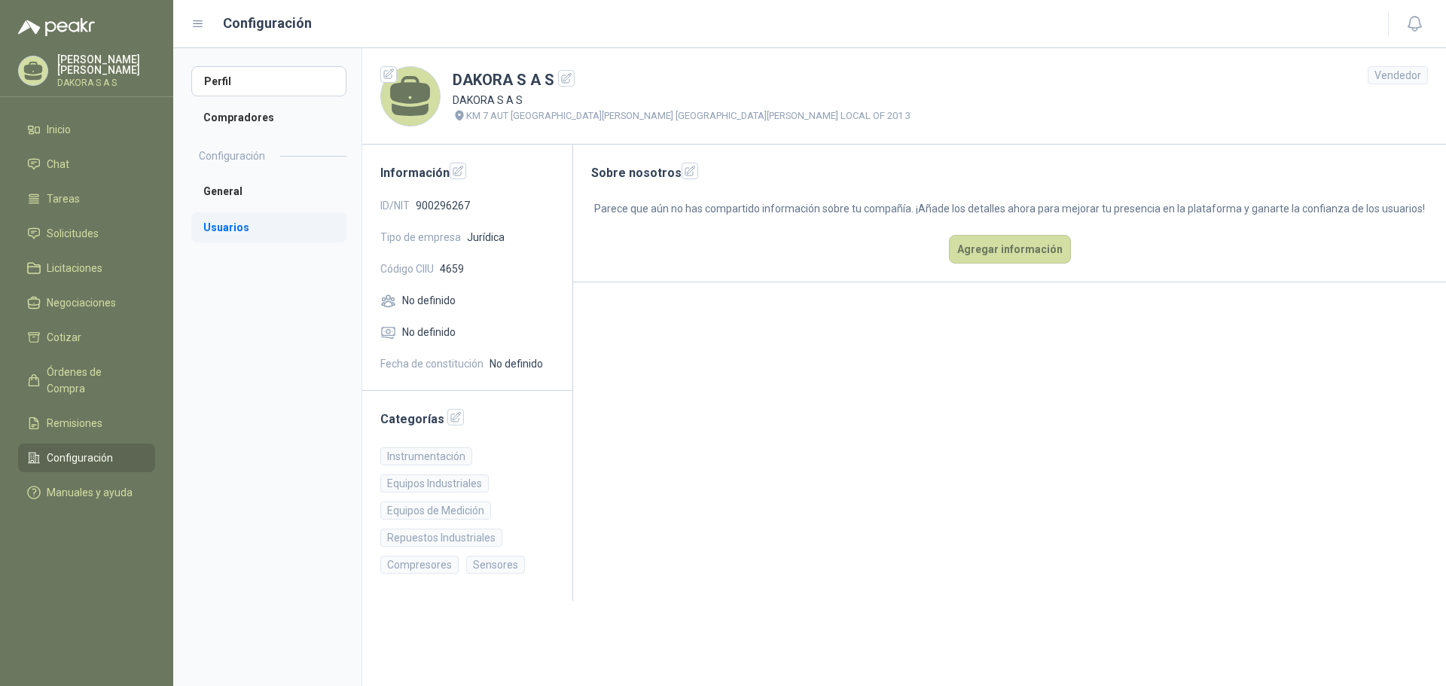
click at [227, 226] on li "Usuarios" at bounding box center [268, 227] width 155 height 30
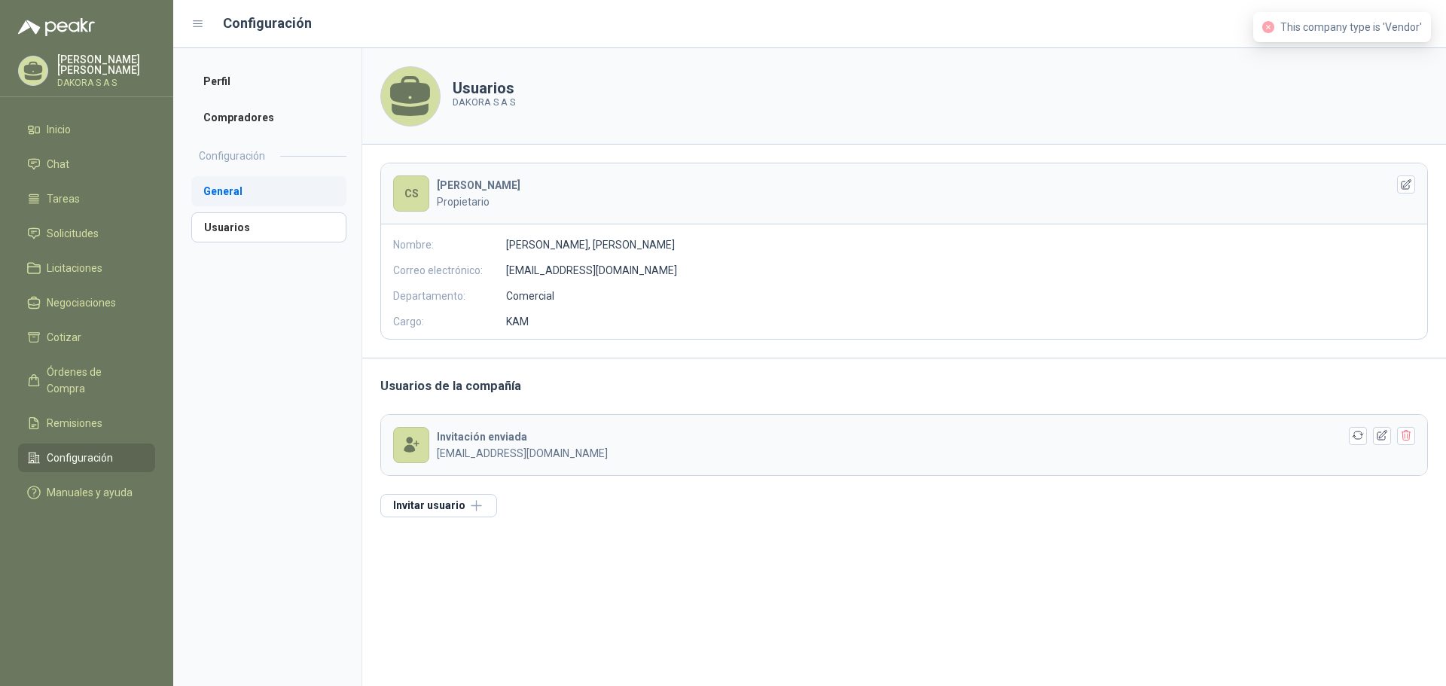
click at [230, 193] on li "General" at bounding box center [268, 191] width 155 height 30
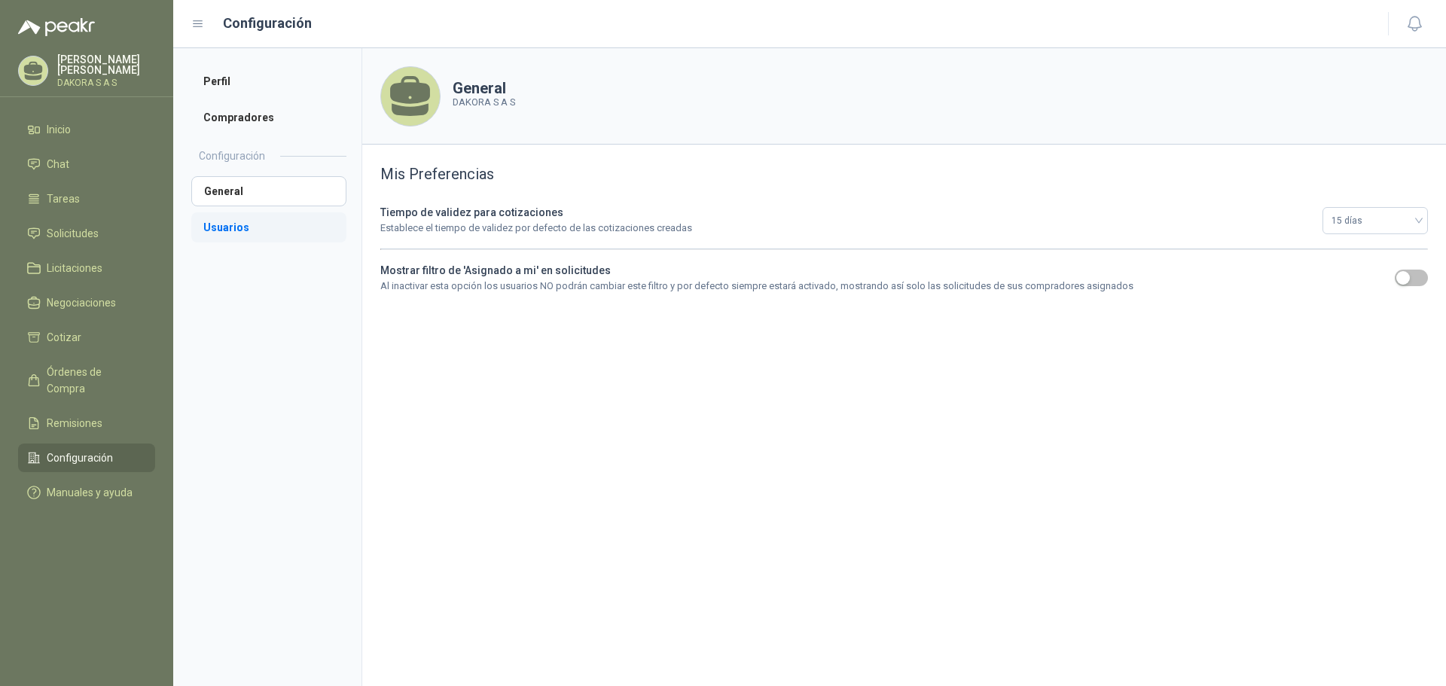
click at [232, 218] on li "Usuarios" at bounding box center [268, 227] width 155 height 30
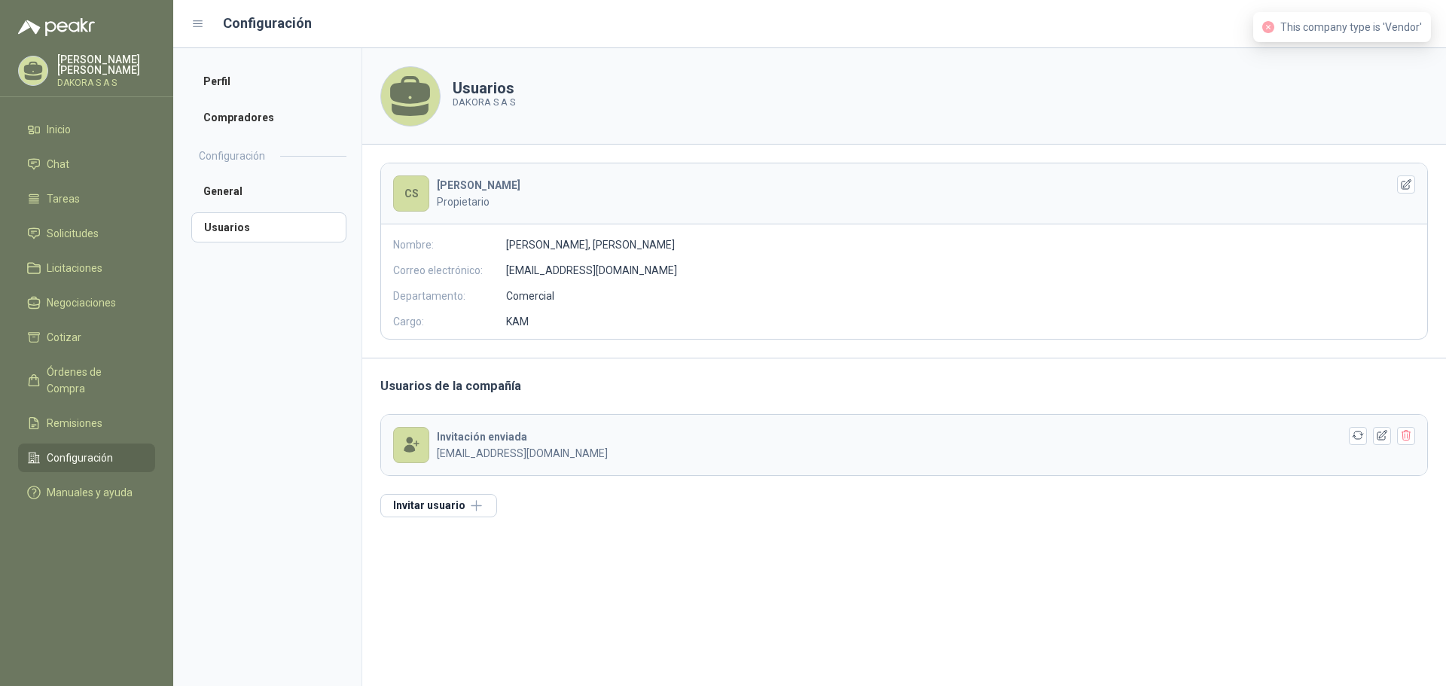
click at [737, 200] on p "Propietario" at bounding box center [900, 202] width 926 height 17
click at [74, 415] on span "Remisiones" at bounding box center [75, 423] width 56 height 17
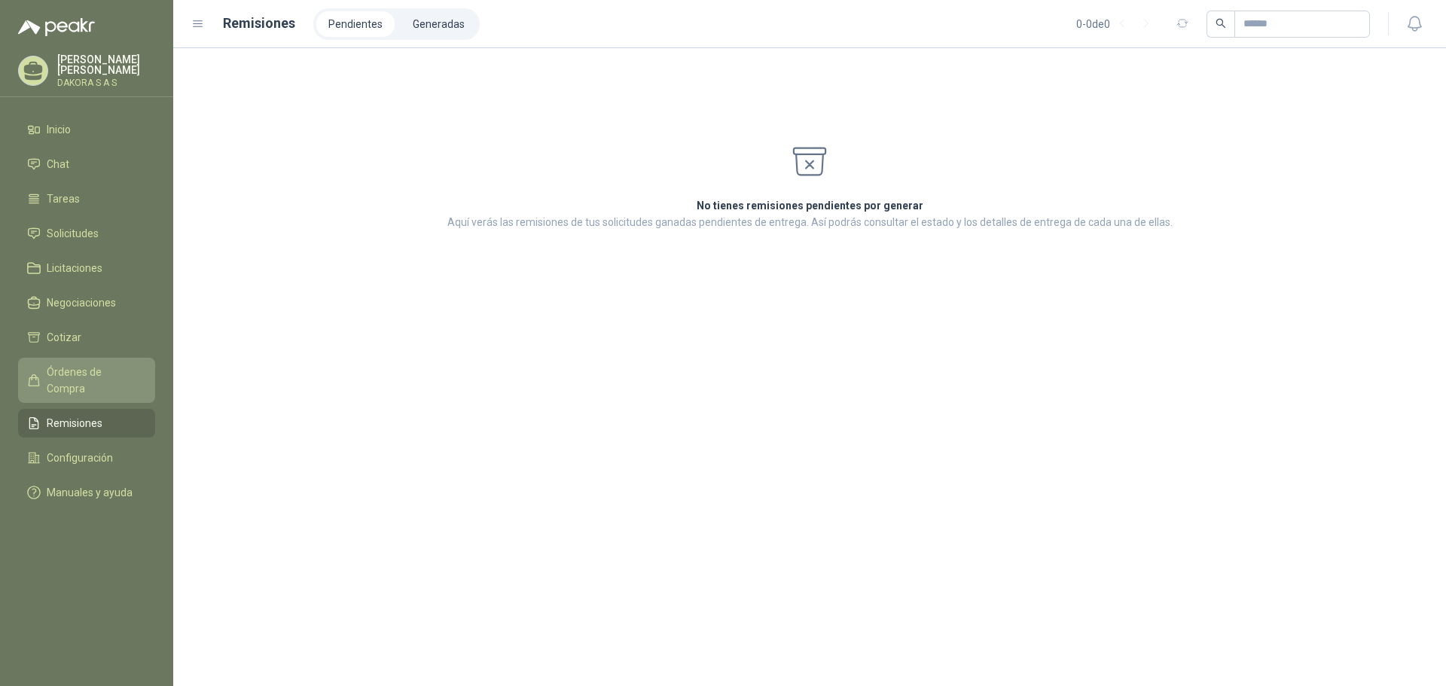
click at [84, 372] on span "Órdenes de Compra" at bounding box center [94, 380] width 94 height 33
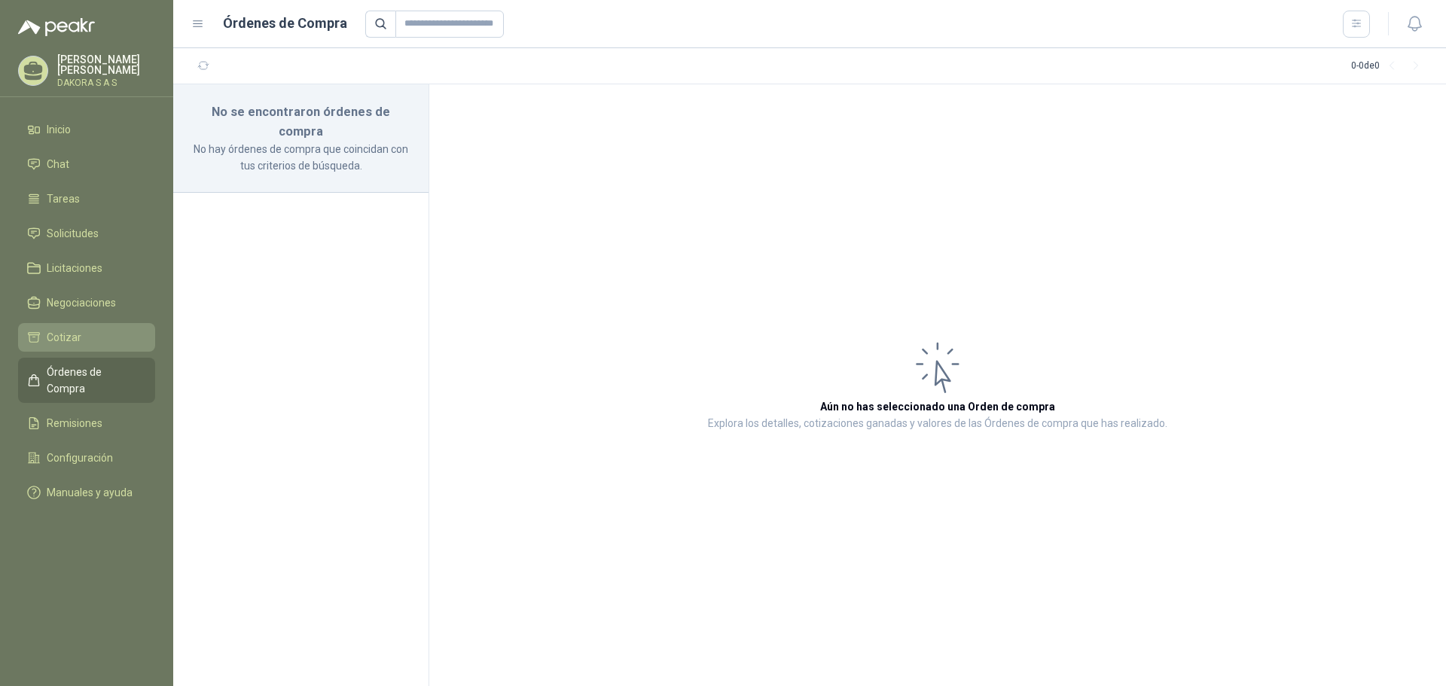
click at [80, 340] on li "Cotizar" at bounding box center [86, 337] width 119 height 17
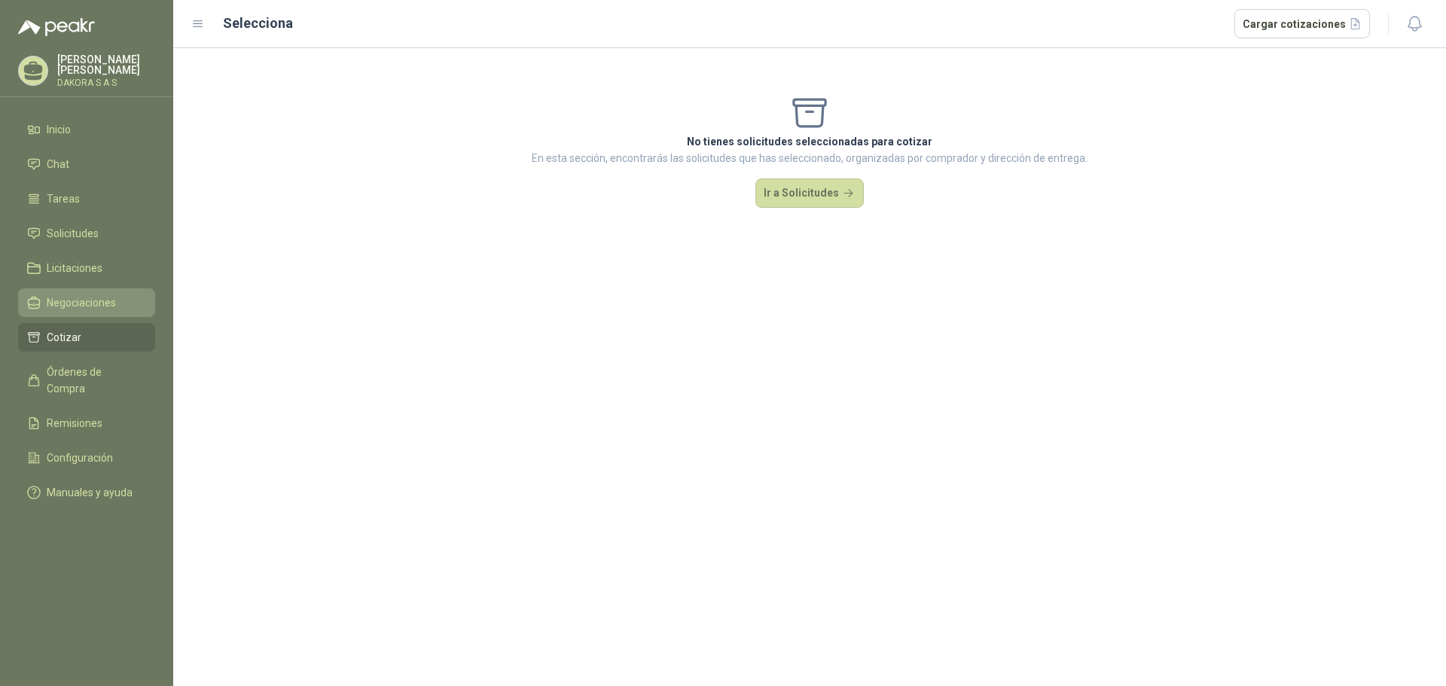
click at [87, 306] on span "Negociaciones" at bounding box center [81, 303] width 69 height 17
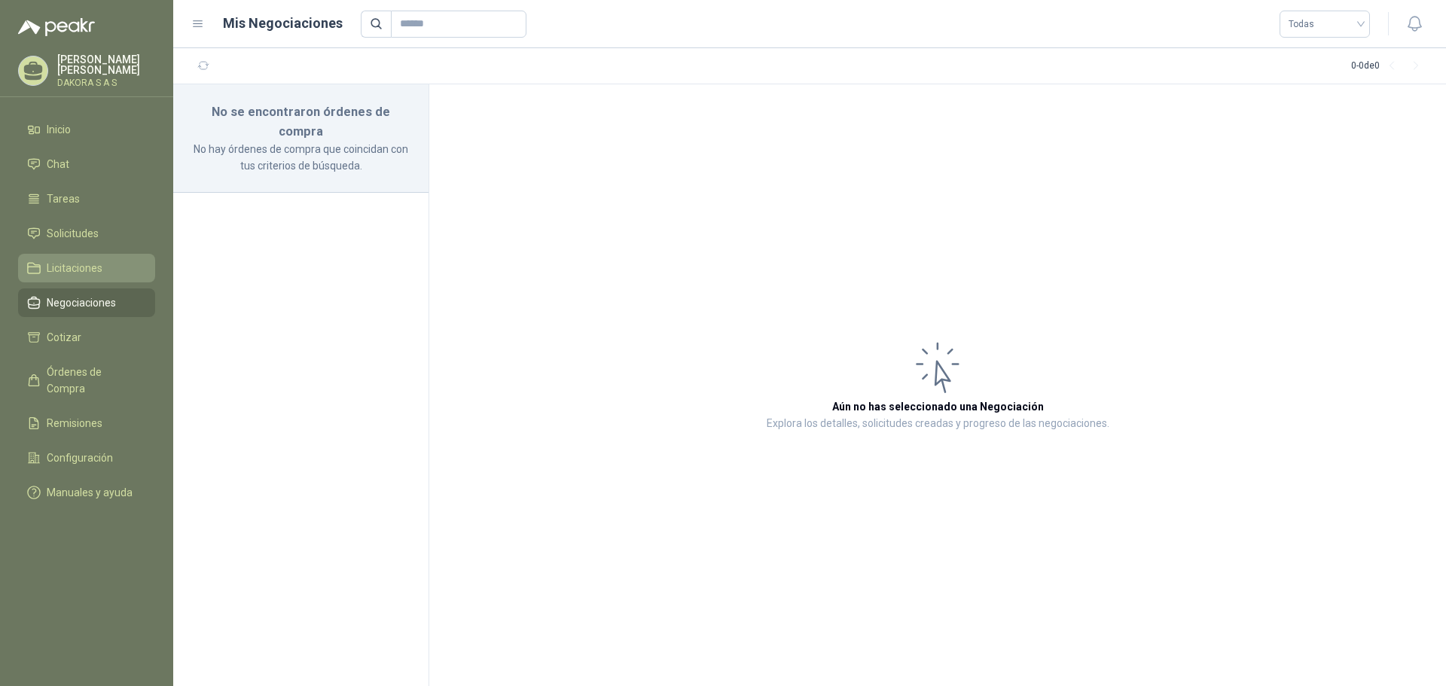
click at [90, 267] on span "Licitaciones" at bounding box center [75, 268] width 56 height 17
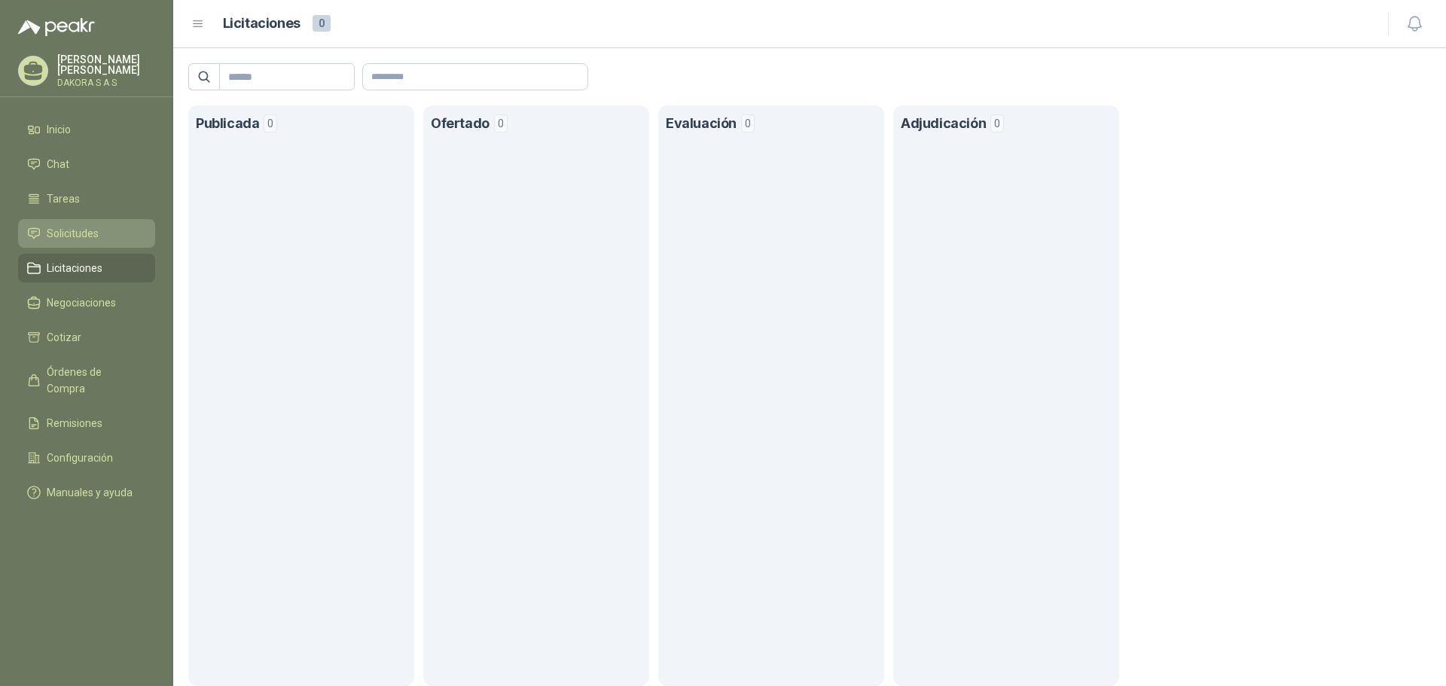
click at [91, 234] on span "Solicitudes" at bounding box center [73, 233] width 52 height 17
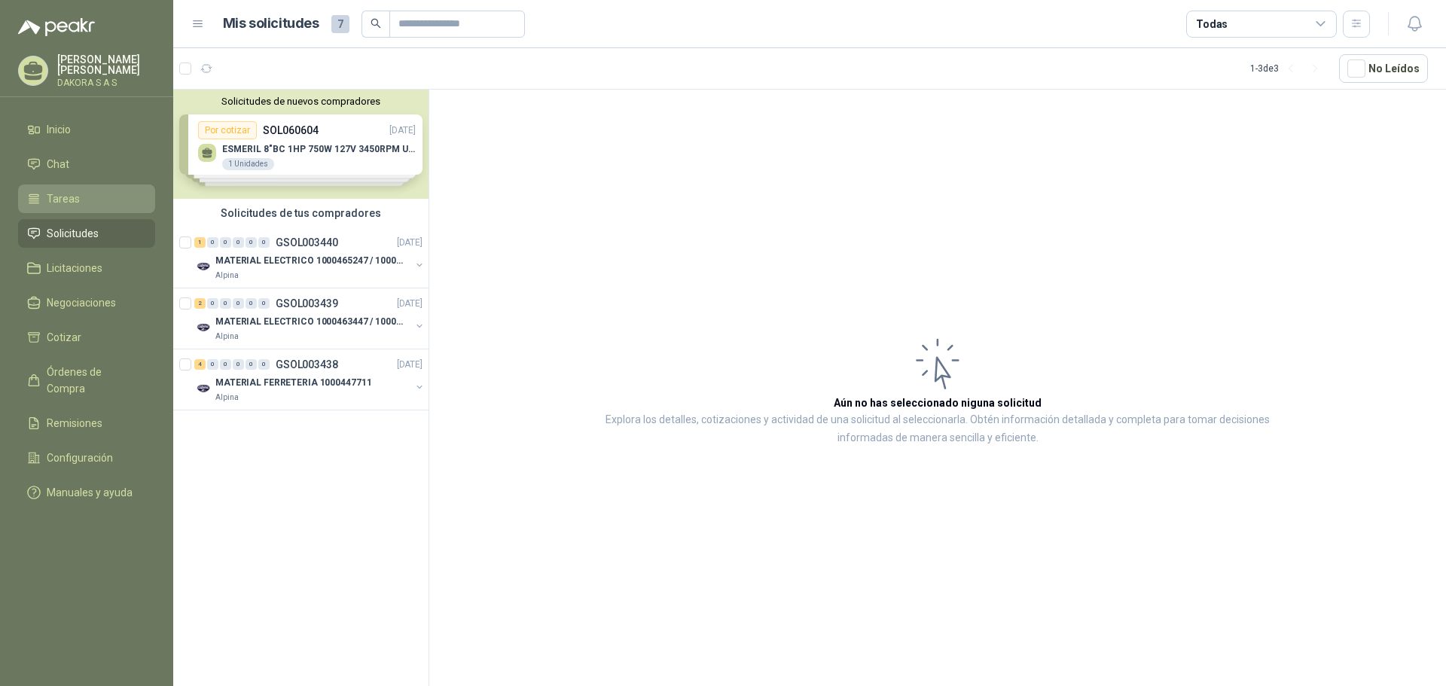
click at [90, 197] on li "Tareas" at bounding box center [86, 199] width 119 height 17
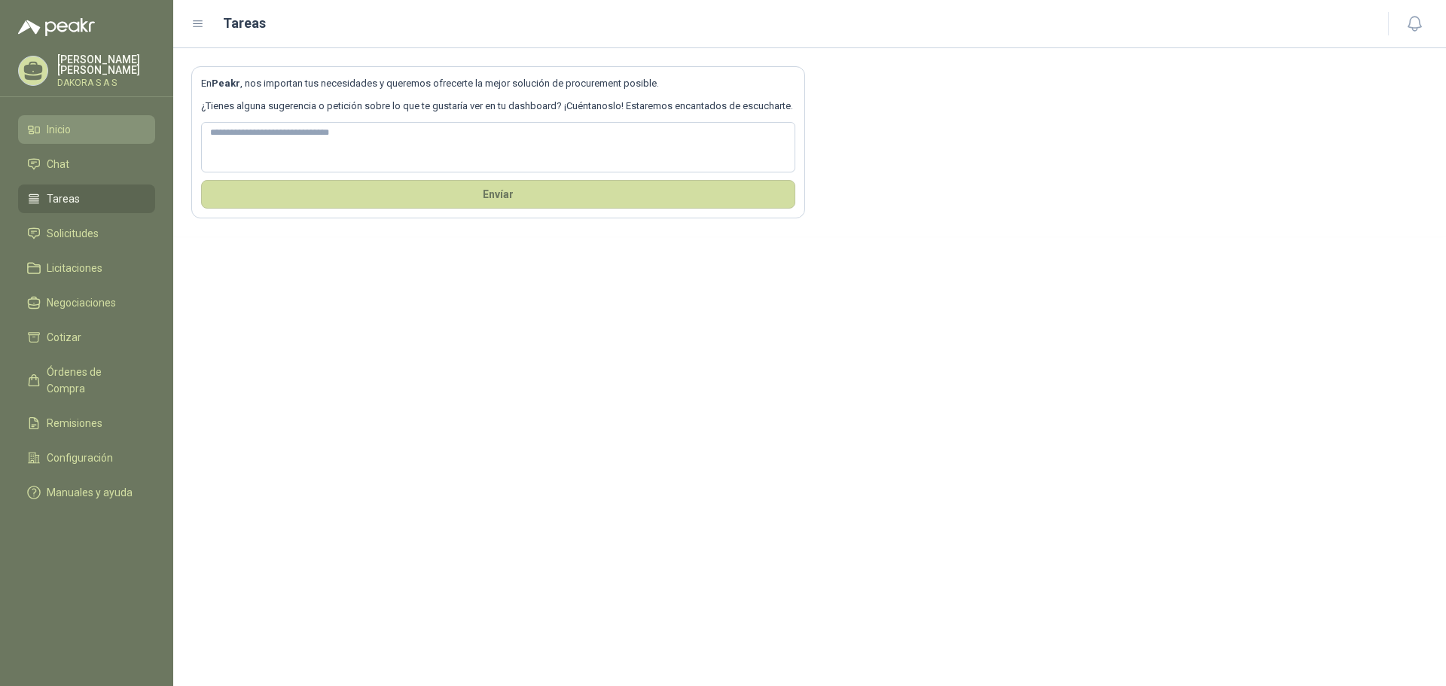
click at [82, 127] on li "Inicio" at bounding box center [86, 129] width 119 height 17
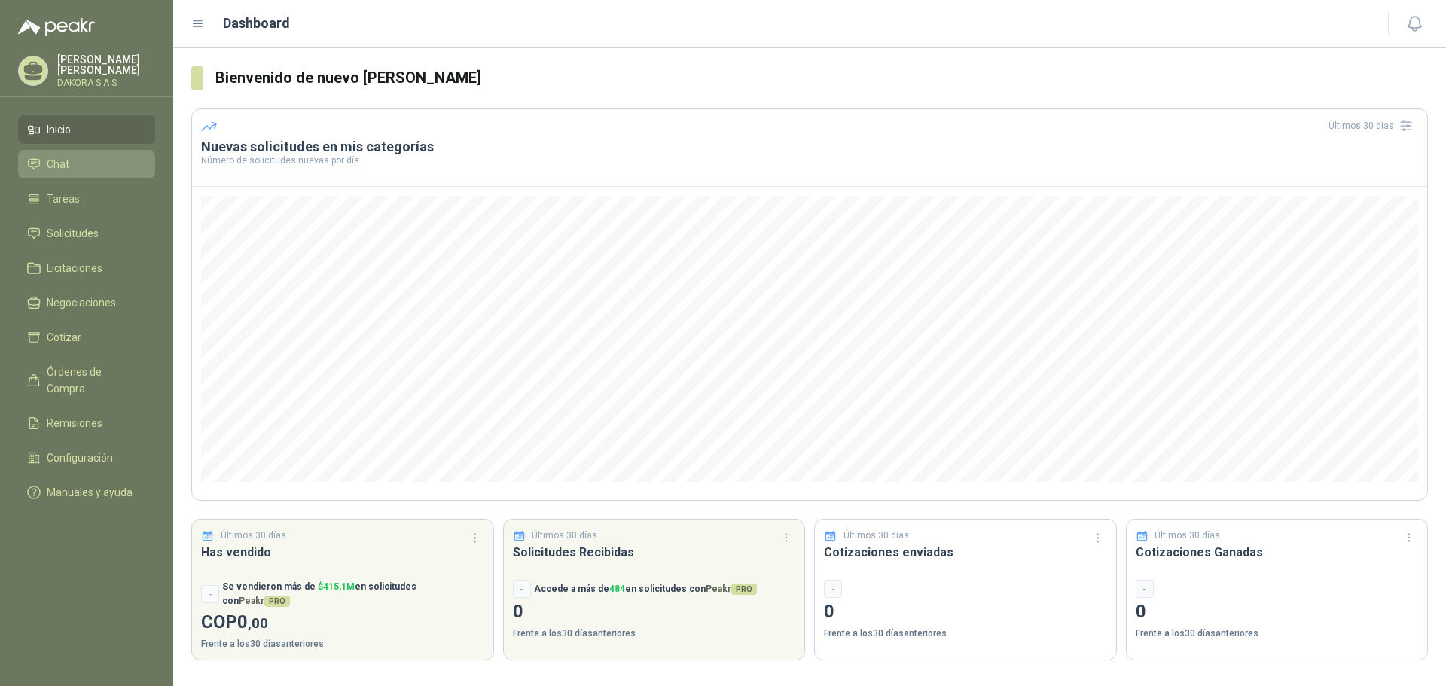
click at [63, 166] on span "Chat" at bounding box center [58, 164] width 23 height 17
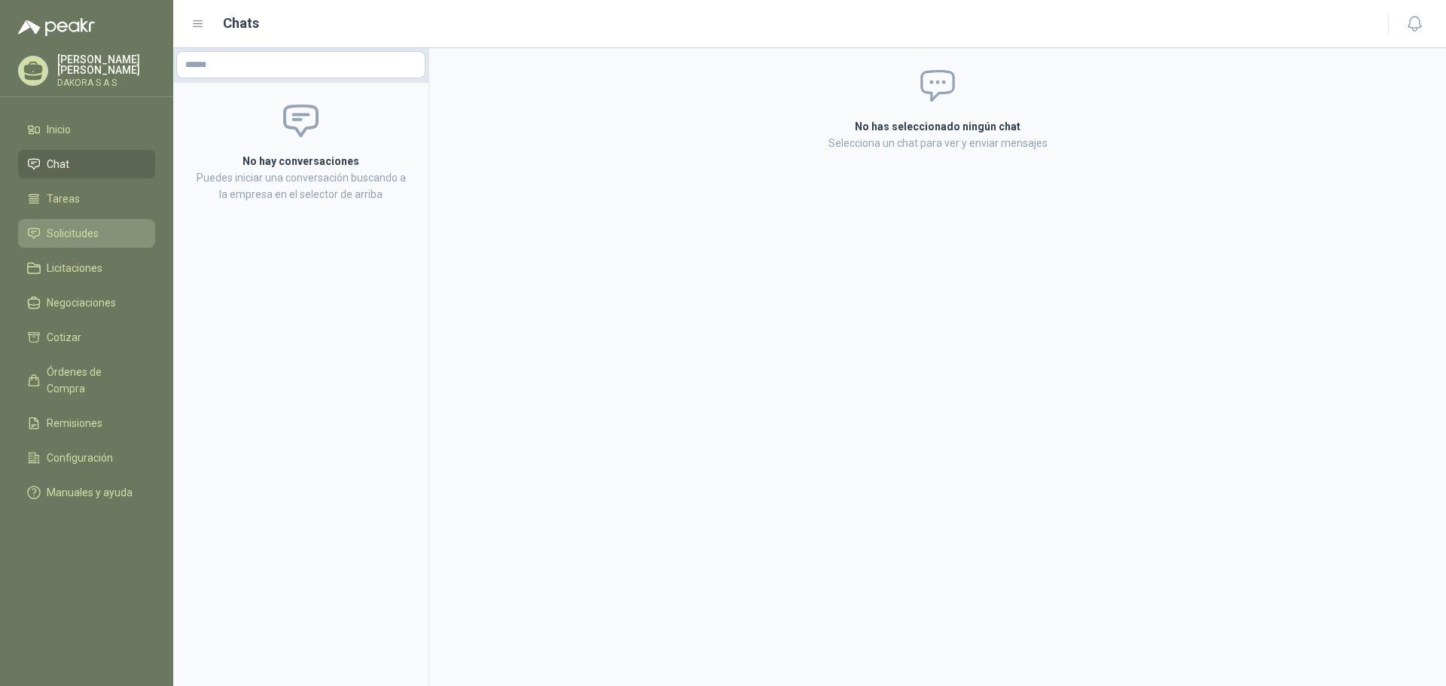
click at [98, 239] on link "Solicitudes" at bounding box center [86, 233] width 137 height 29
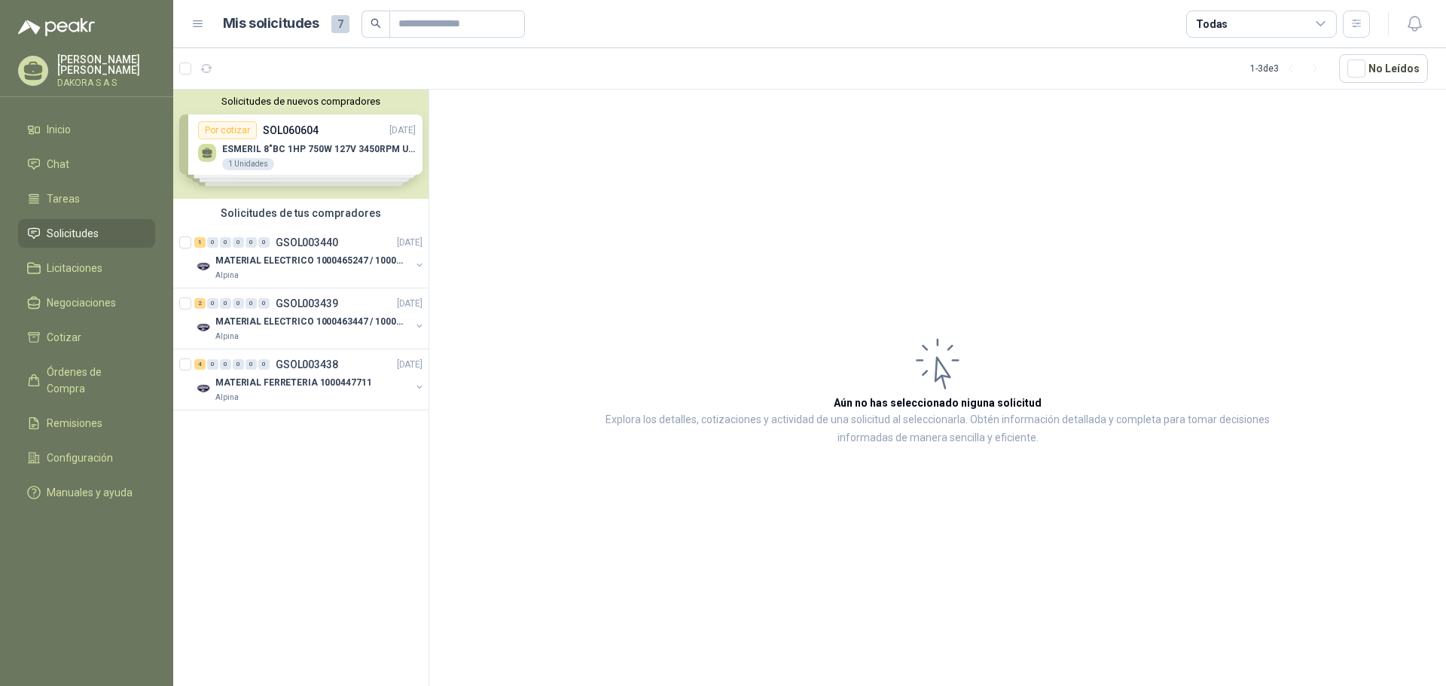
click at [204, 16] on div "Mis solicitudes 7 Todas" at bounding box center [780, 24] width 1179 height 27
click at [201, 23] on icon at bounding box center [198, 24] width 9 height 6
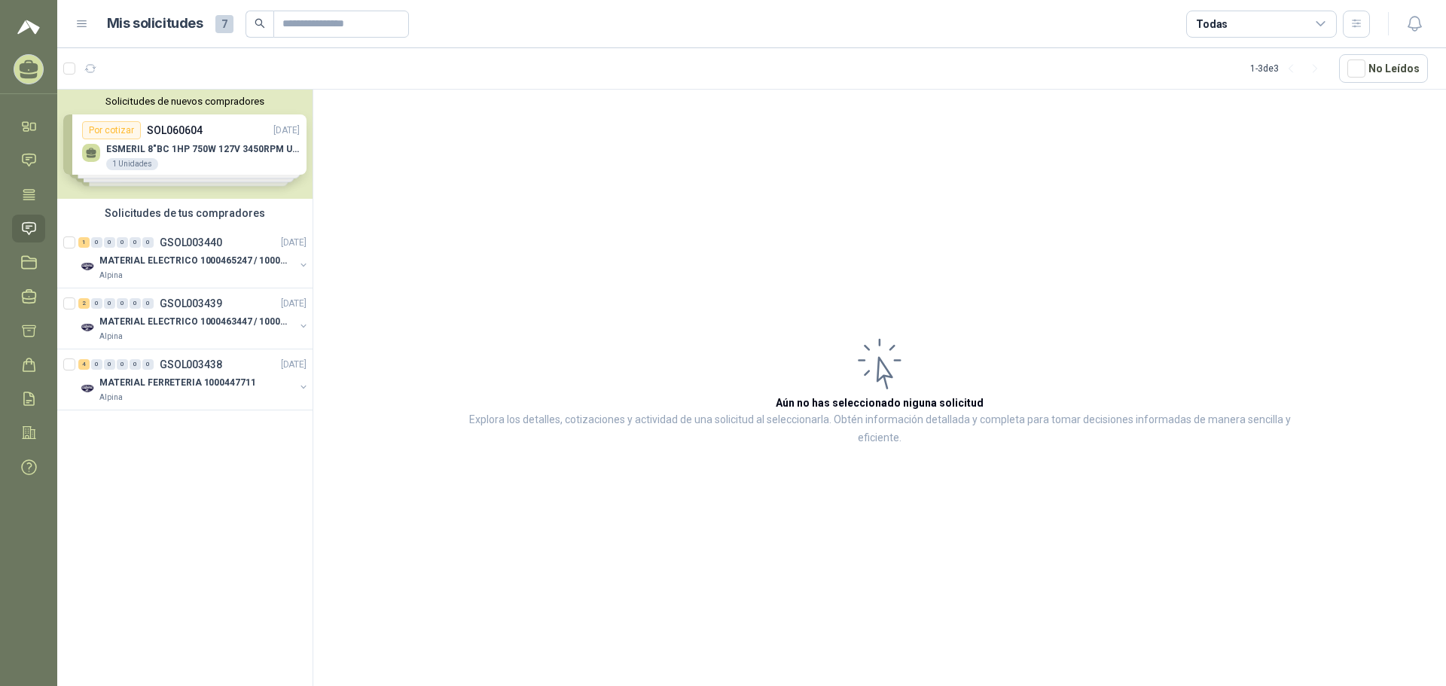
click at [71, 23] on header "Mis solicitudes 7 Todas" at bounding box center [751, 24] width 1389 height 48
click at [80, 24] on icon at bounding box center [82, 24] width 9 height 6
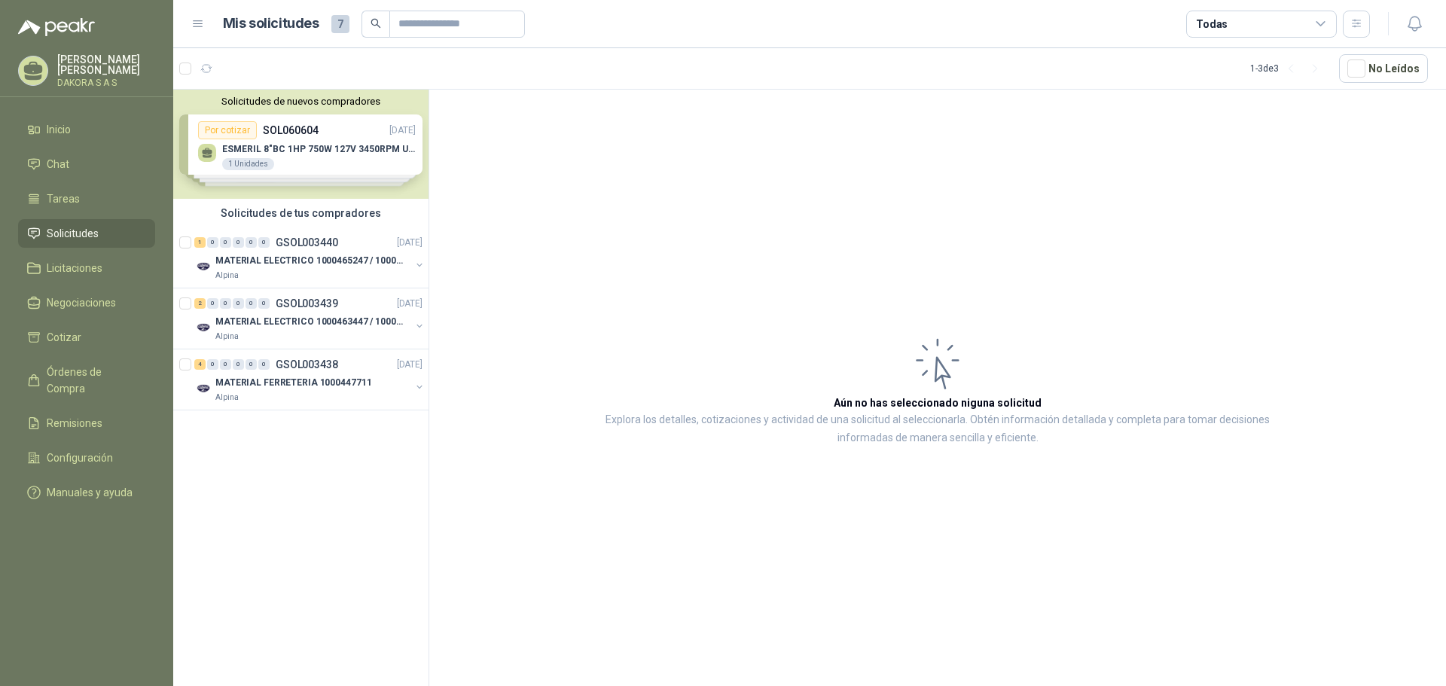
click at [76, 56] on p "[PERSON_NAME]" at bounding box center [106, 64] width 98 height 21
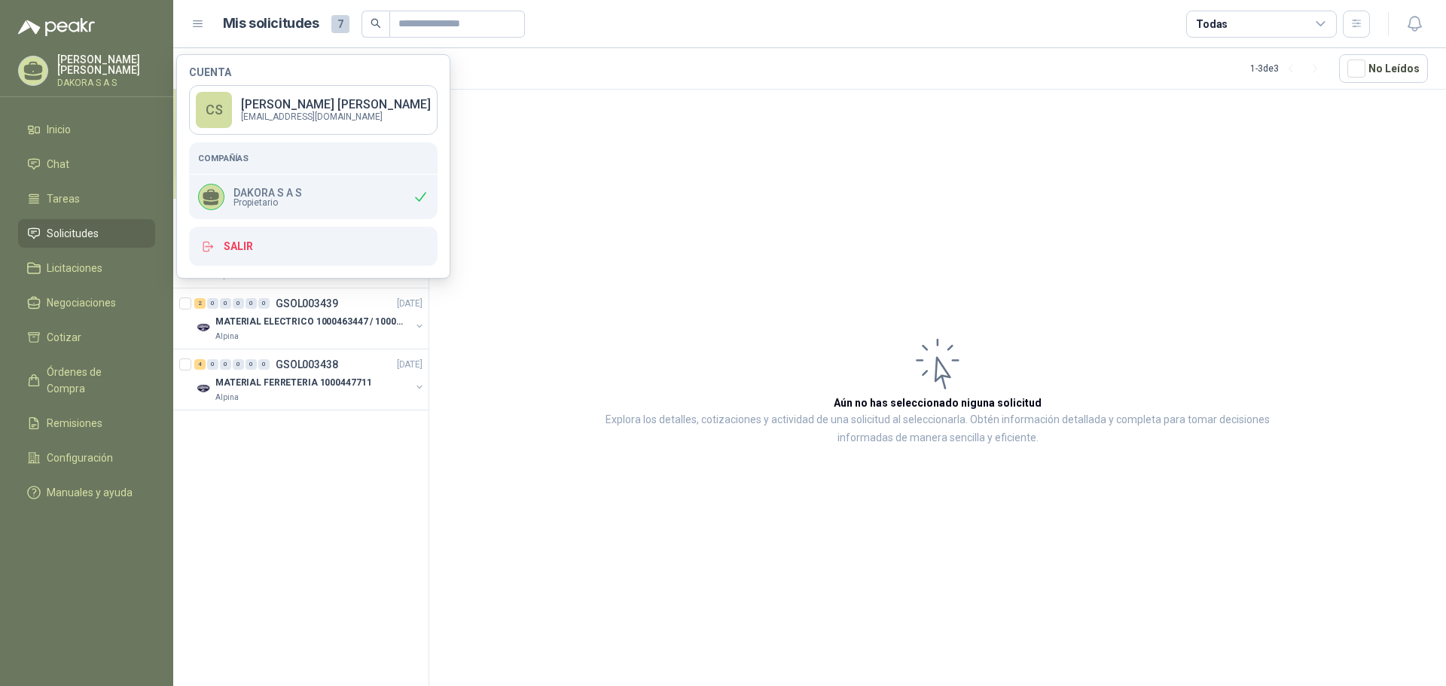
click at [292, 190] on p "DAKORA S A S" at bounding box center [267, 193] width 69 height 11
click at [308, 111] on p "[PERSON_NAME]" at bounding box center [336, 105] width 190 height 12
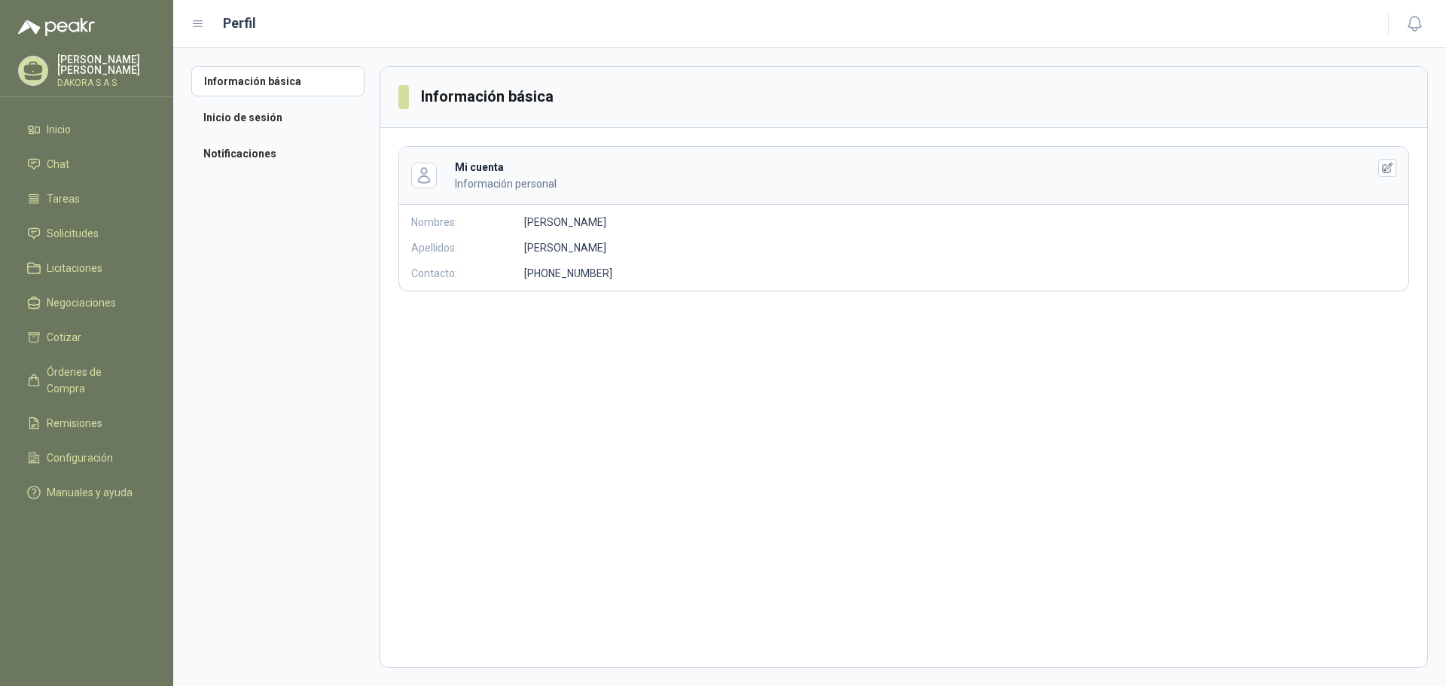
click at [756, 171] on div "Mi cuenta Información personal" at bounding box center [899, 175] width 889 height 33
click at [240, 137] on ul "Información básica Inicio de sesión Notificaciones" at bounding box center [277, 117] width 173 height 102
click at [245, 153] on li "Notificaciones" at bounding box center [277, 154] width 173 height 30
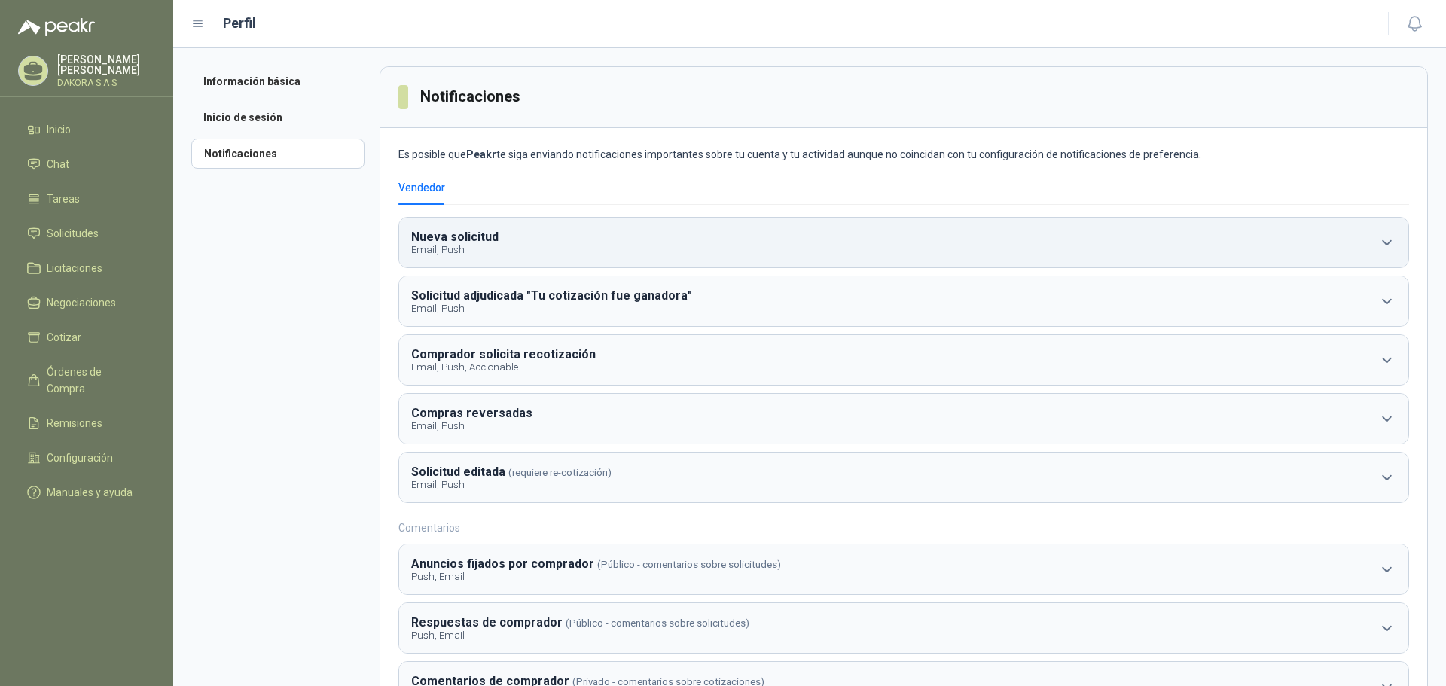
click at [998, 221] on button "Nueva solicitud Email, Push" at bounding box center [903, 243] width 1009 height 50
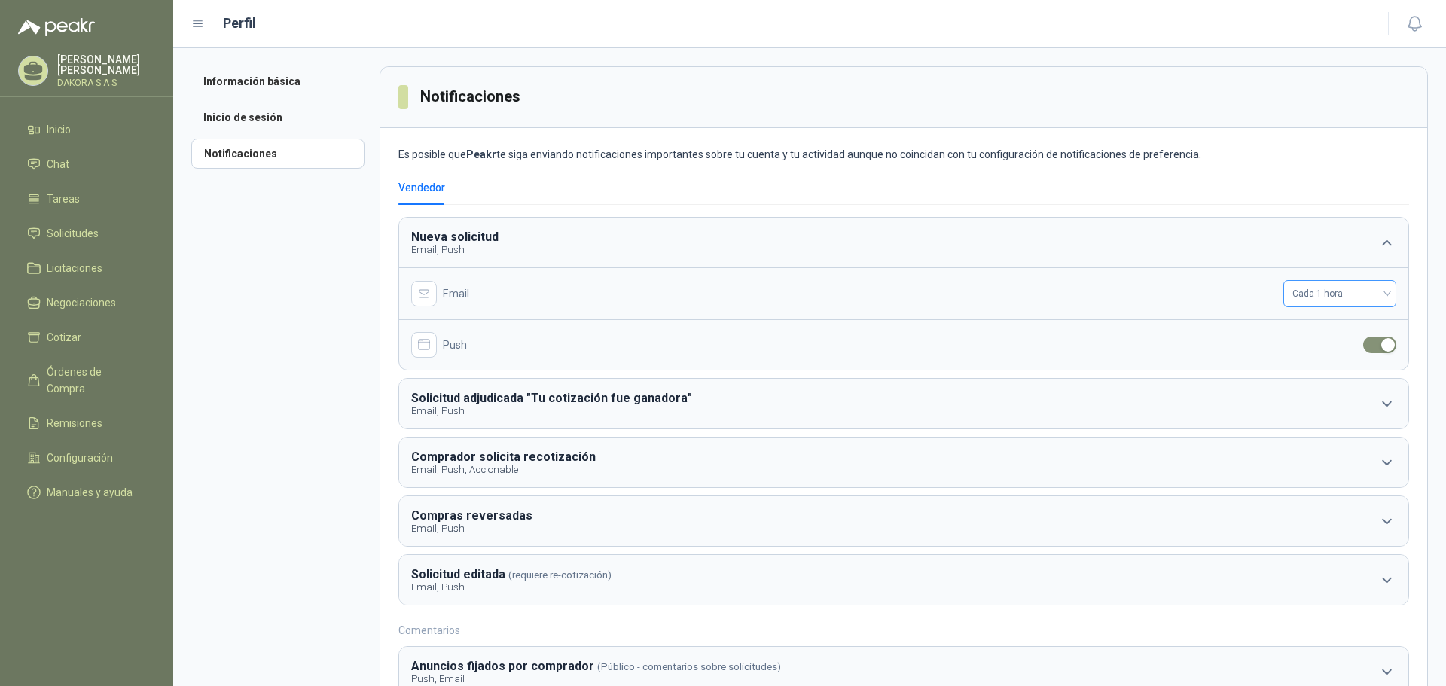
click at [1352, 296] on span "Cada 1 hora" at bounding box center [1340, 293] width 95 height 23
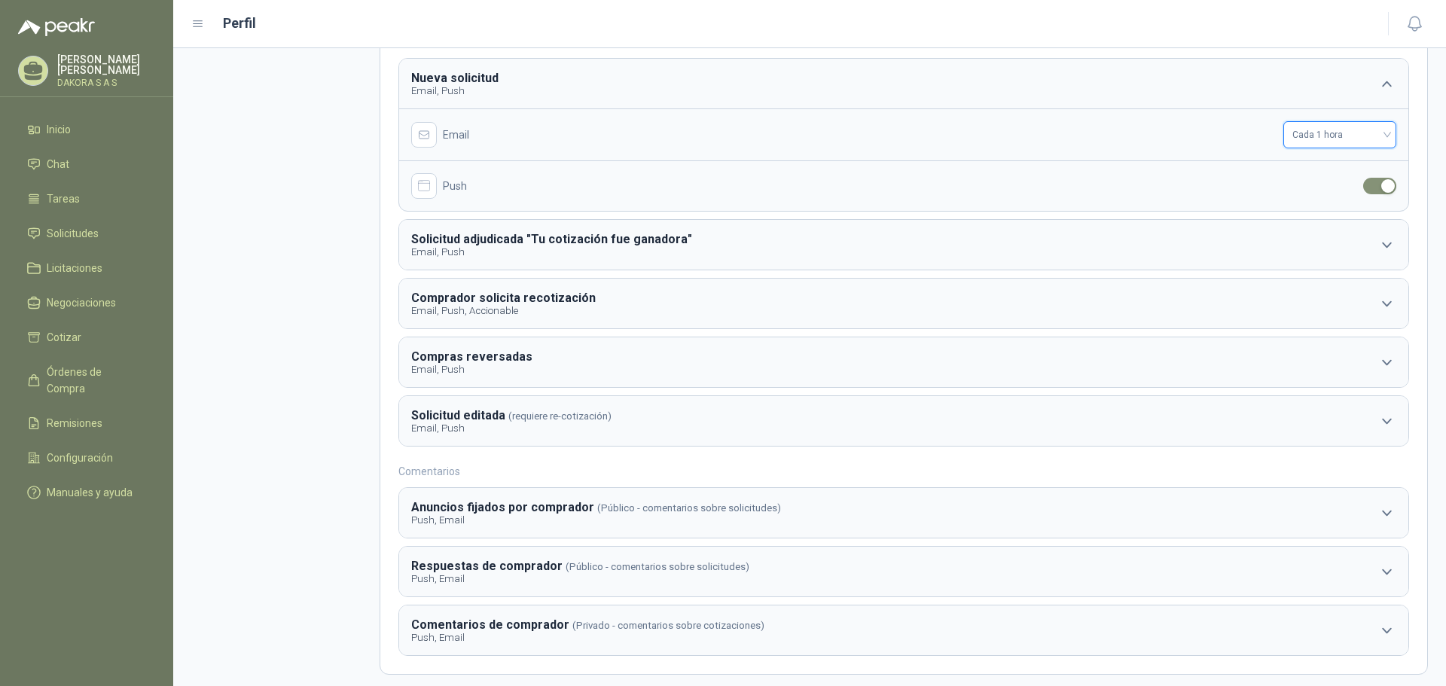
scroll to position [172, 0]
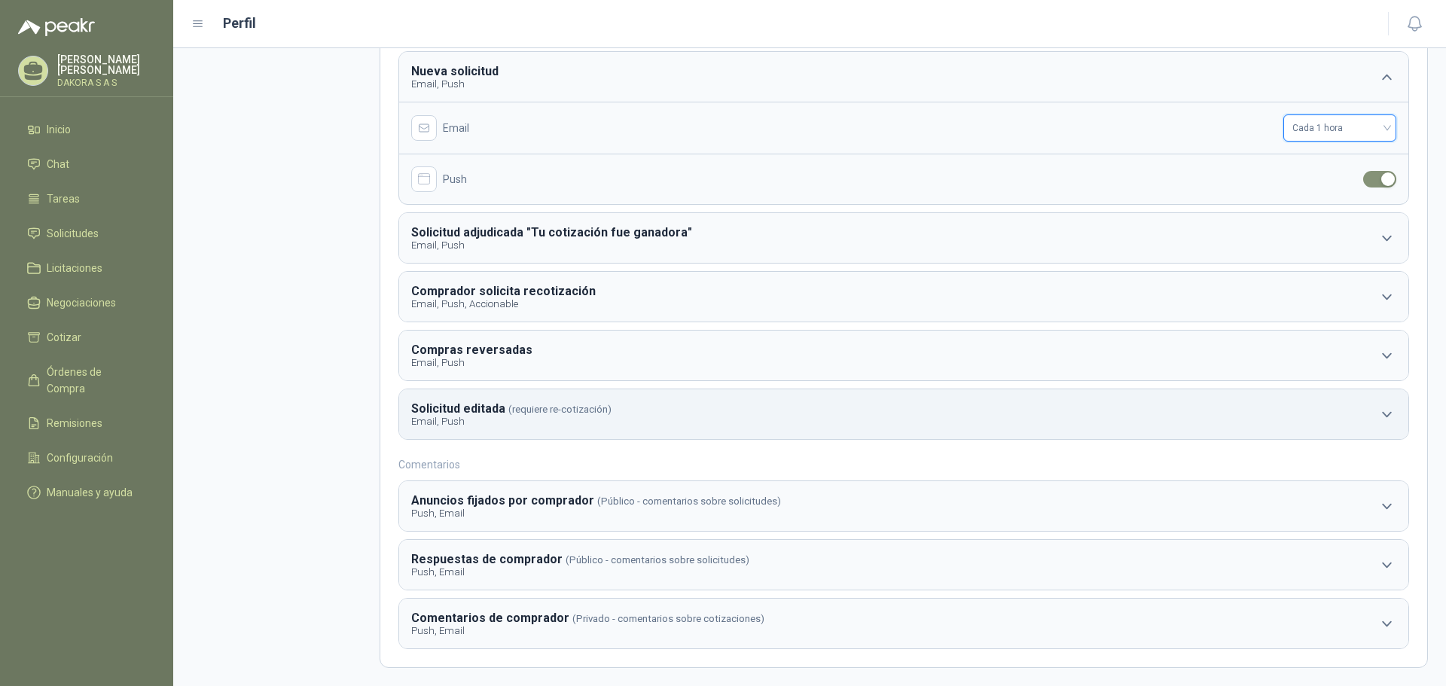
click at [1083, 417] on button "Solicitud editada (requiere re-cotización) Email, Push" at bounding box center [903, 414] width 1009 height 50
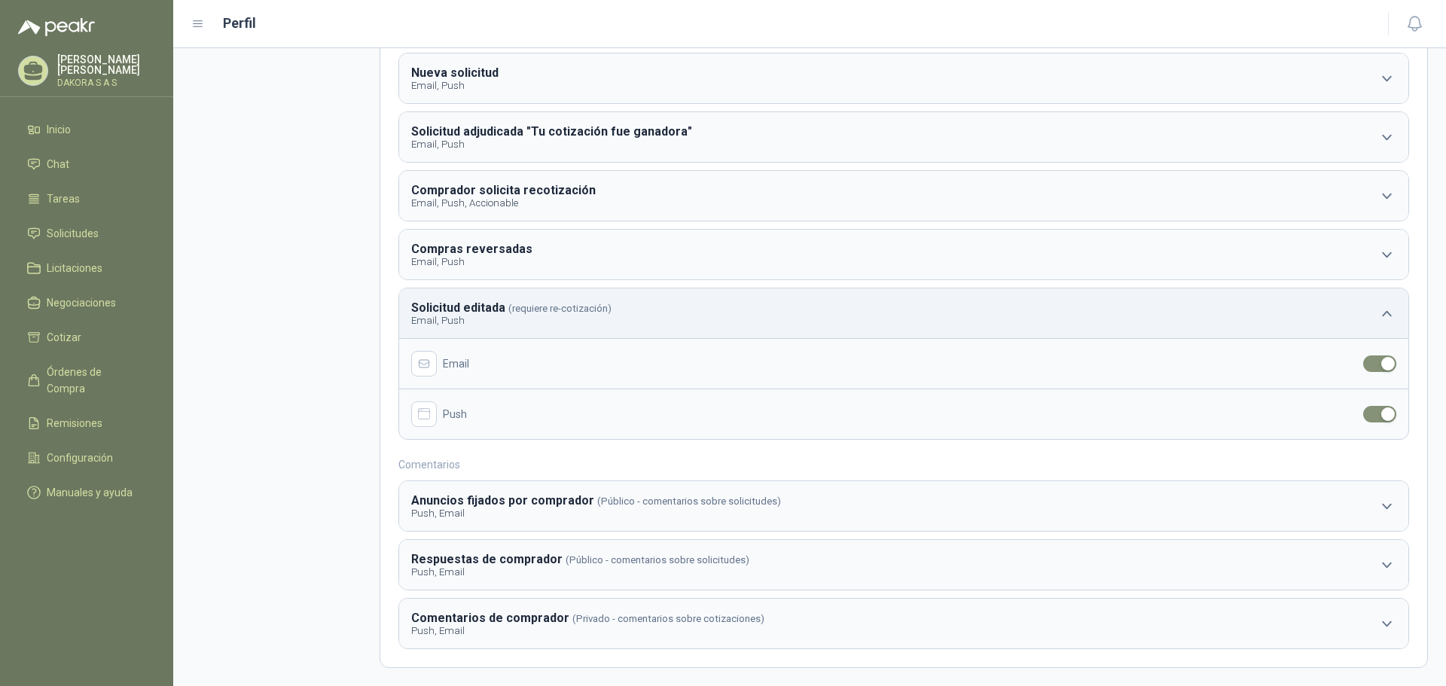
scroll to position [170, 0]
click at [1060, 327] on button "Solicitud editada (requiere re-cotización) Email, Push" at bounding box center [903, 313] width 1009 height 50
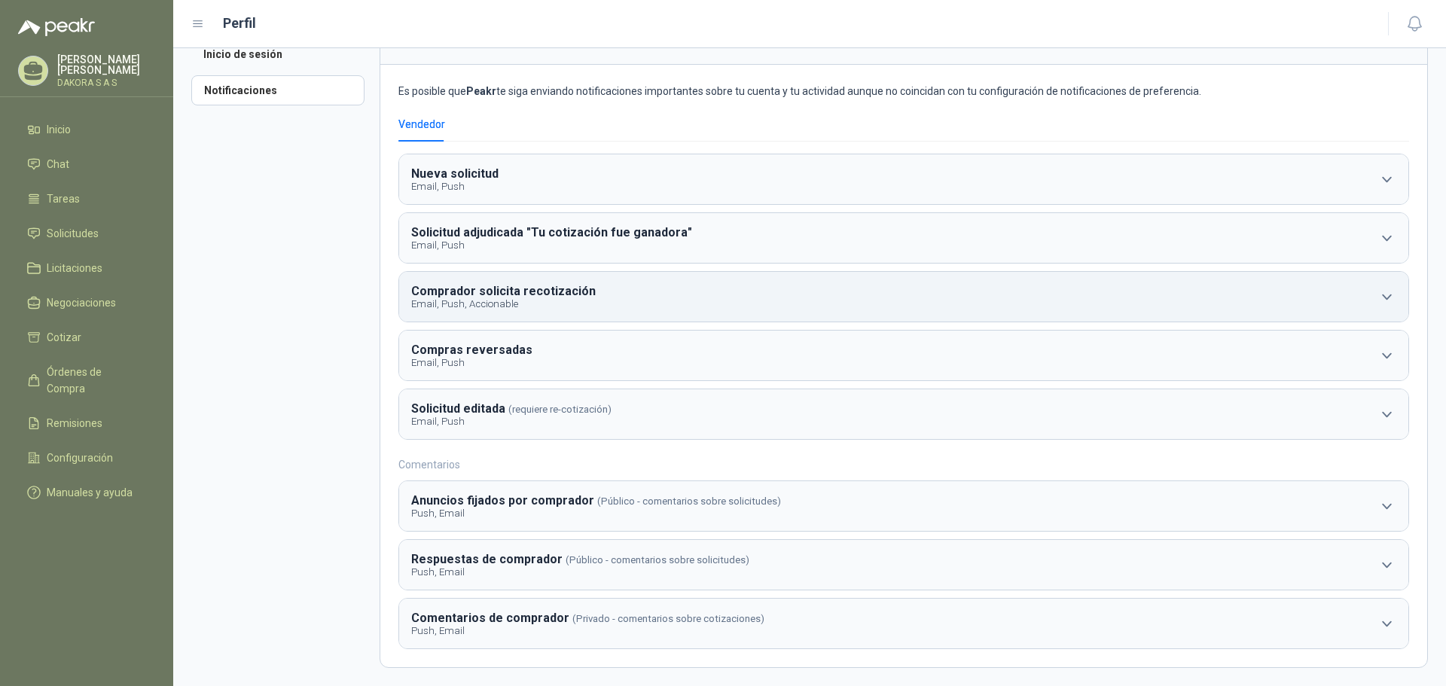
click at [1036, 297] on button "Comprador solicita recotización Email, Push, Accionable" at bounding box center [903, 297] width 1009 height 50
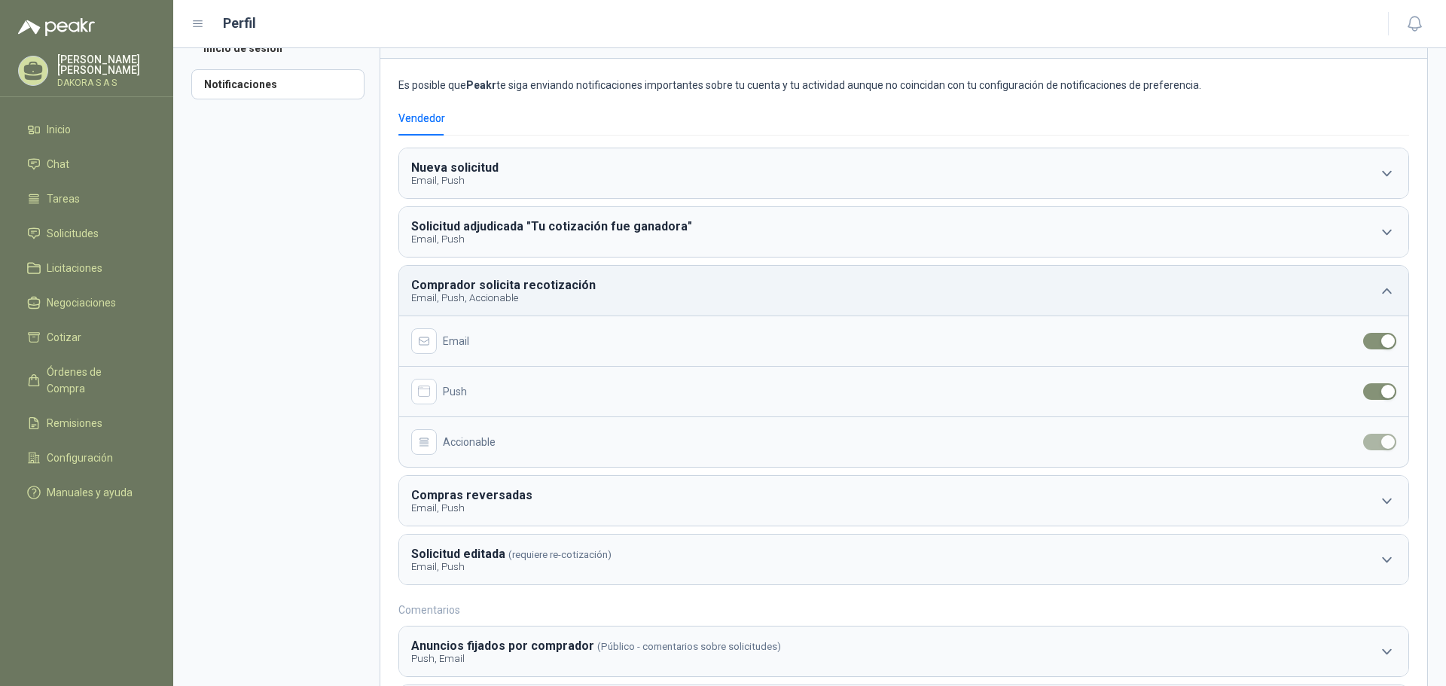
click at [1036, 297] on button "Comprador solicita recotización Email, Push, Accionable" at bounding box center [903, 291] width 1009 height 50
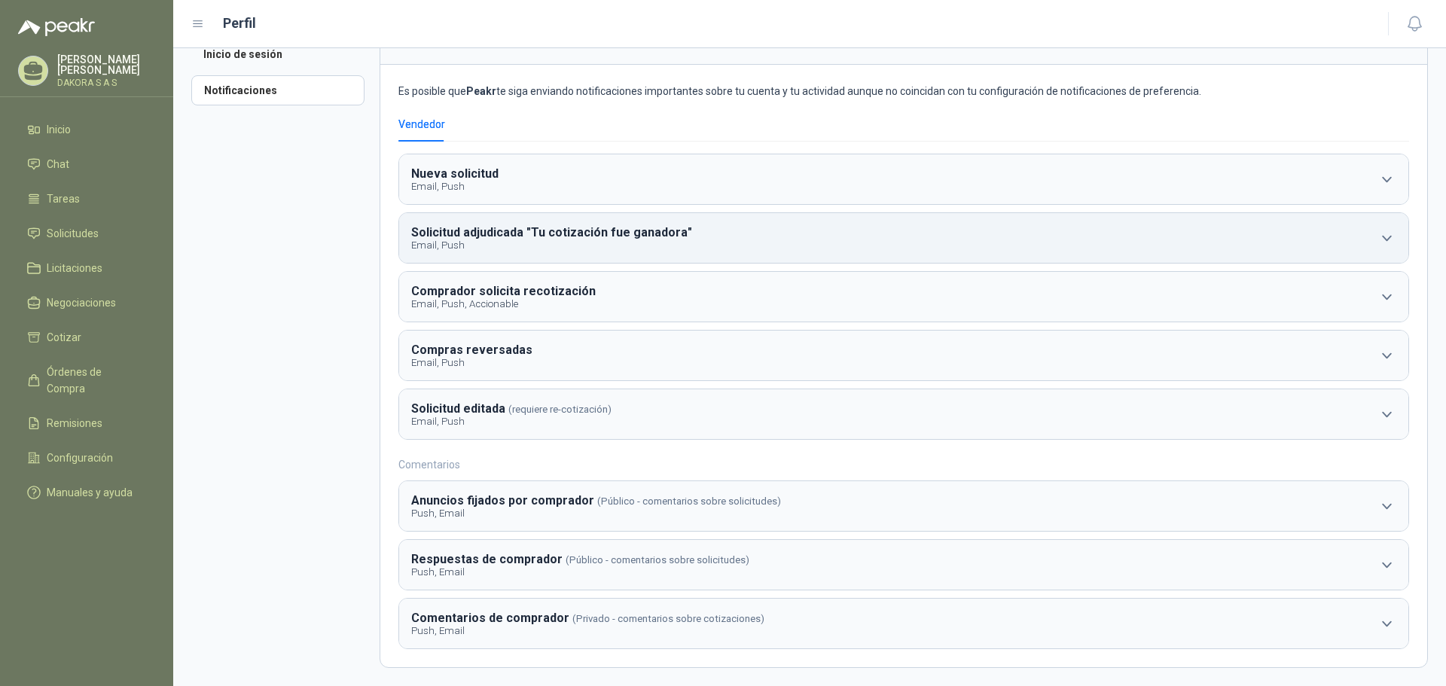
click at [1027, 241] on button "Solicitud adjudicada "Tu cotización fue ganadora" Email, Push" at bounding box center [903, 238] width 1009 height 50
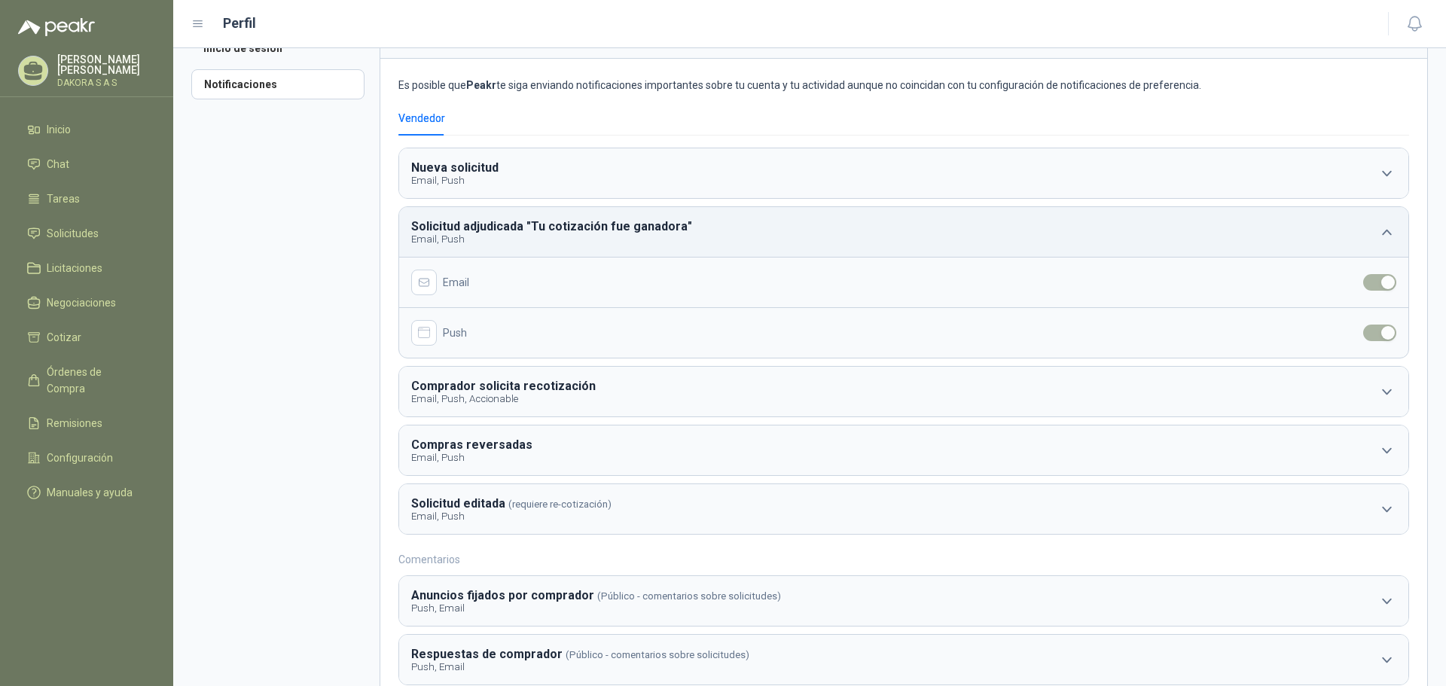
click at [1027, 241] on button "Solicitud adjudicada "Tu cotización fue ganadora" Email, Push" at bounding box center [903, 232] width 1009 height 50
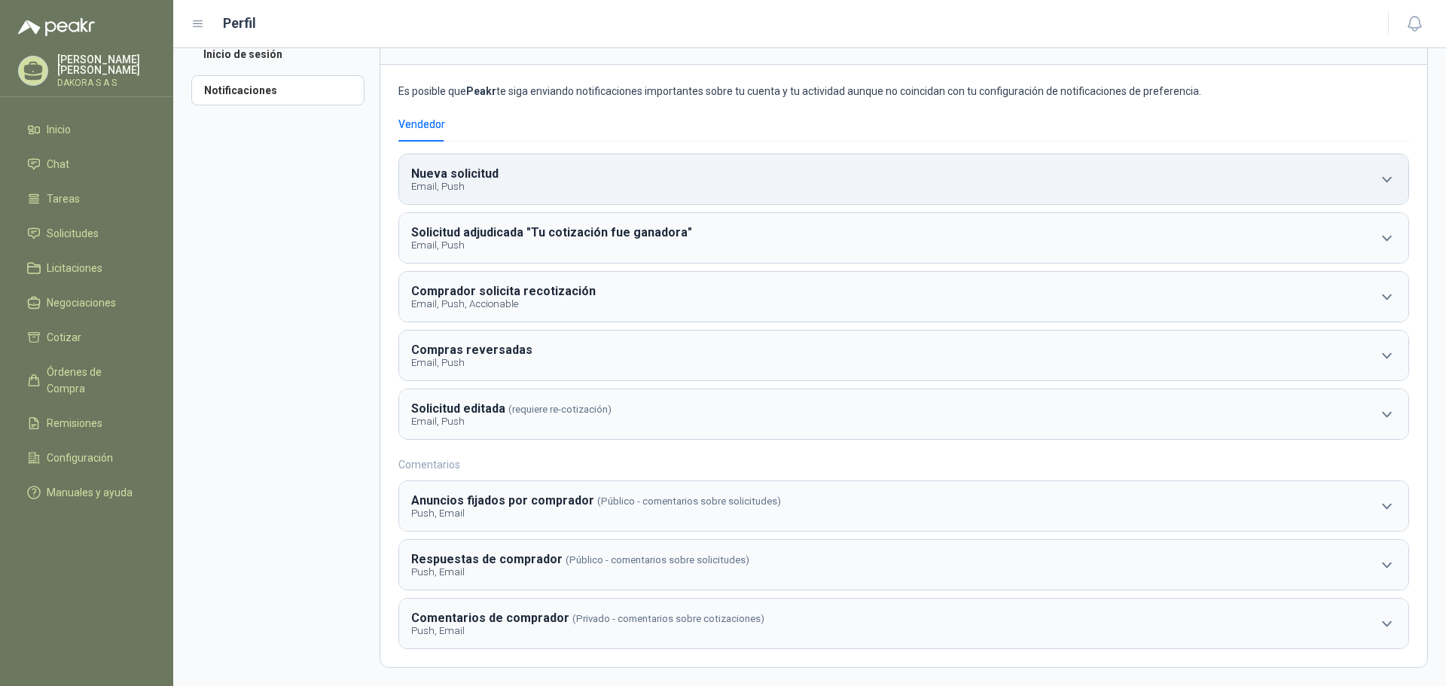
click at [1019, 189] on button "Nueva solicitud Email, Push" at bounding box center [903, 179] width 1009 height 50
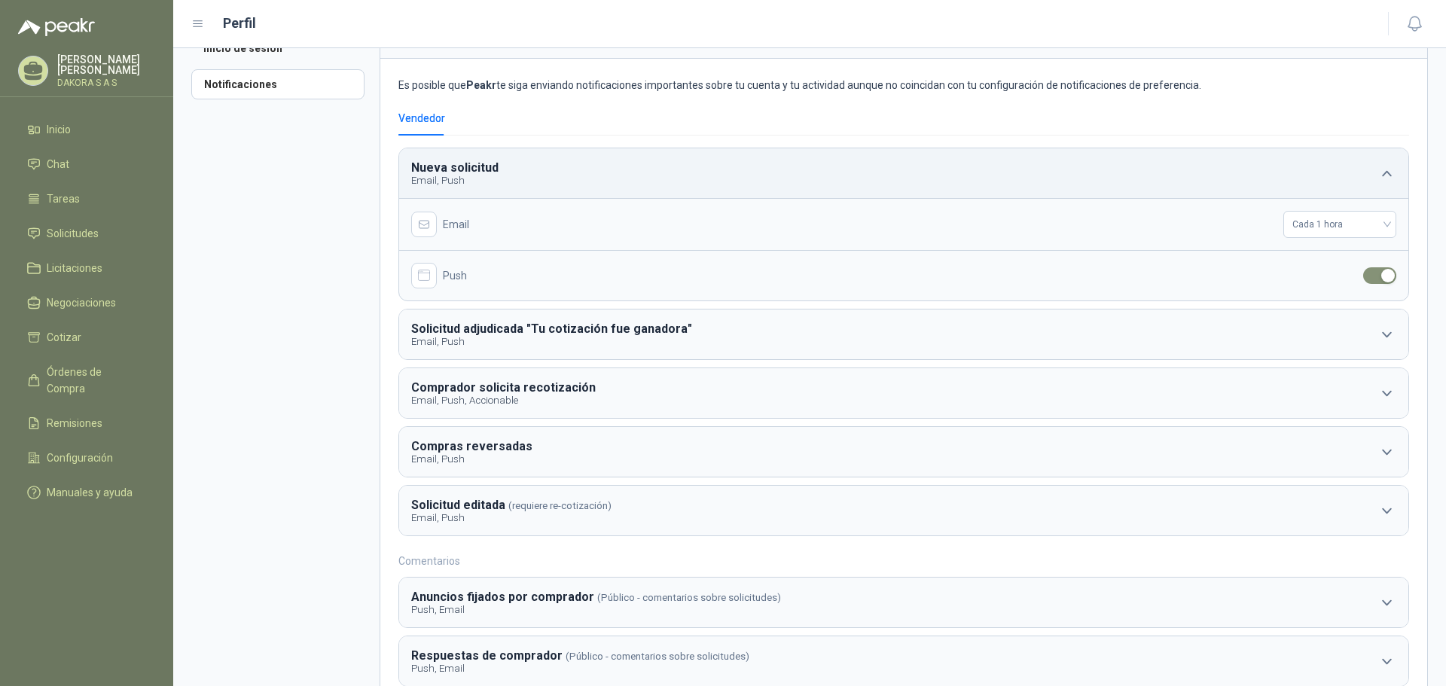
click at [1019, 189] on button "Nueva solicitud Email, Push" at bounding box center [903, 173] width 1009 height 50
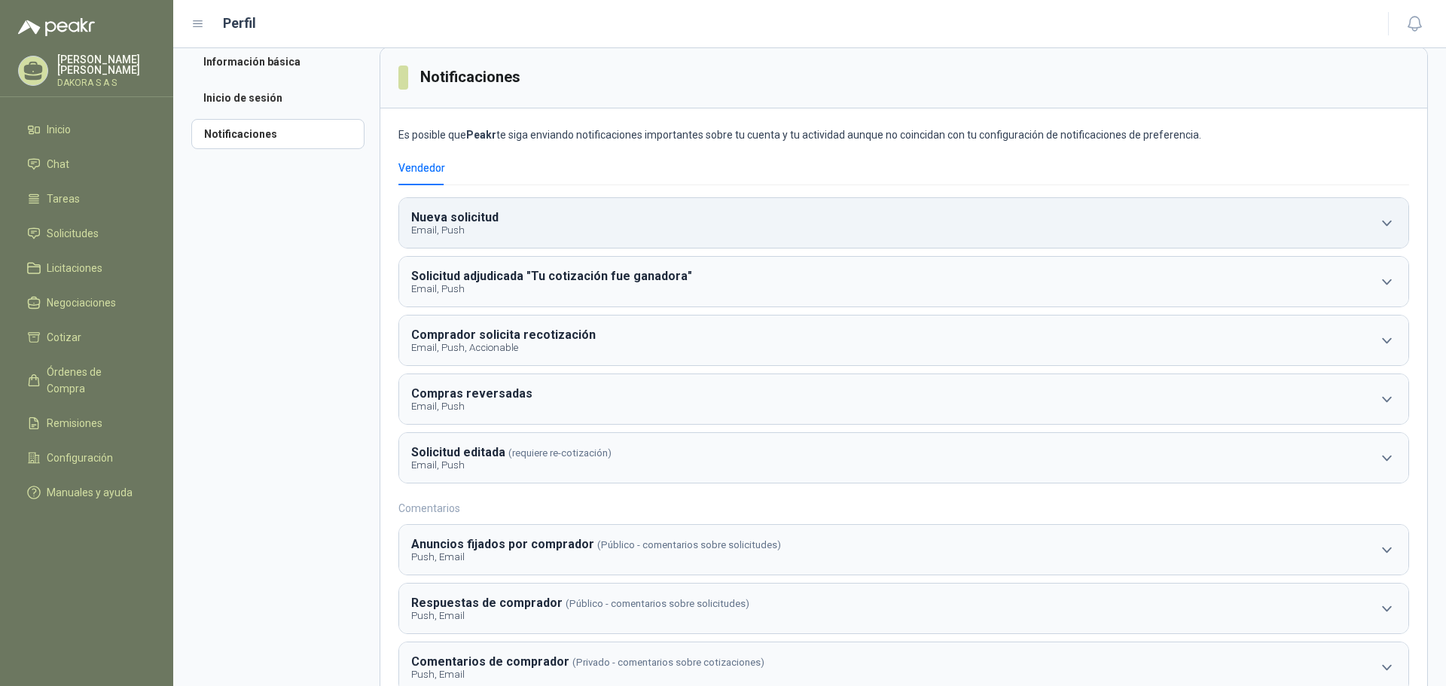
scroll to position [0, 0]
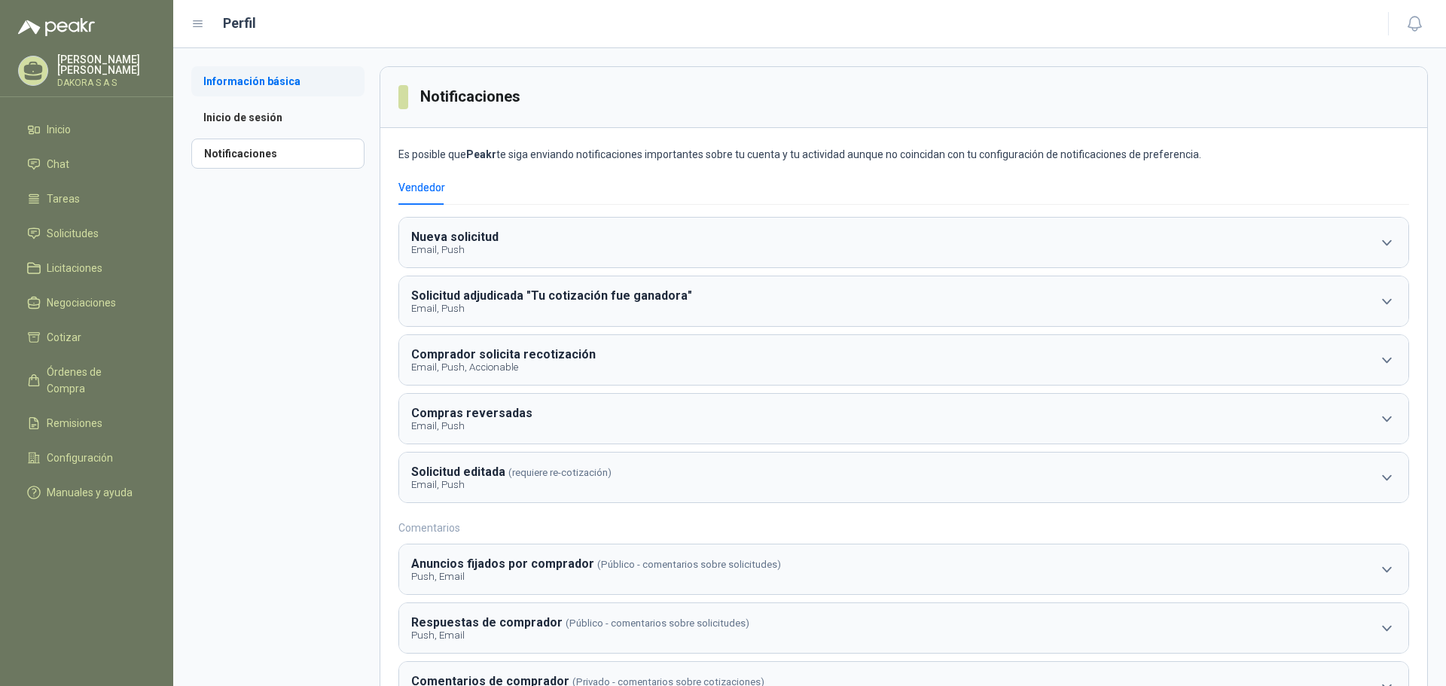
click at [221, 72] on li "Información básica" at bounding box center [277, 81] width 173 height 30
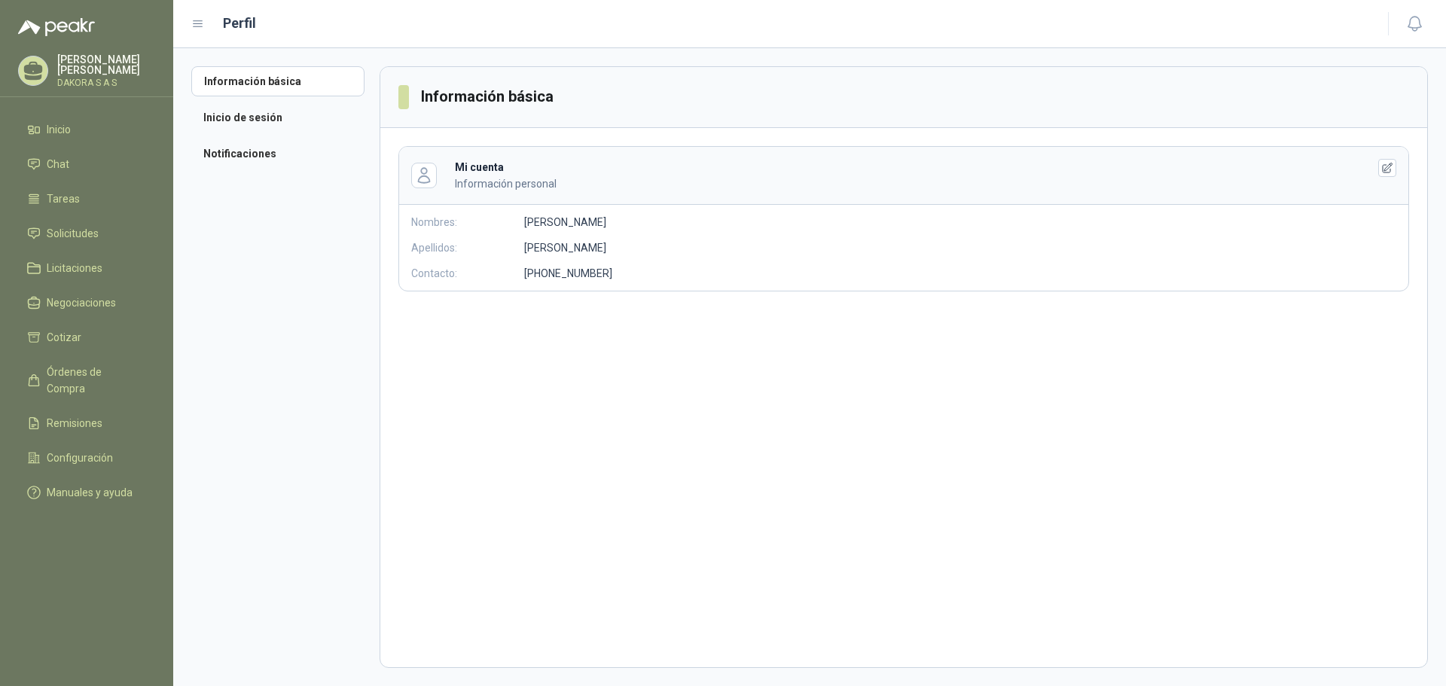
click at [63, 245] on ul "Inicio Chat Tareas Solicitudes Licitaciones Negociaciones Cotizar Órdenes de Co…" at bounding box center [86, 314] width 173 height 398
click at [73, 237] on span "Solicitudes" at bounding box center [73, 233] width 52 height 17
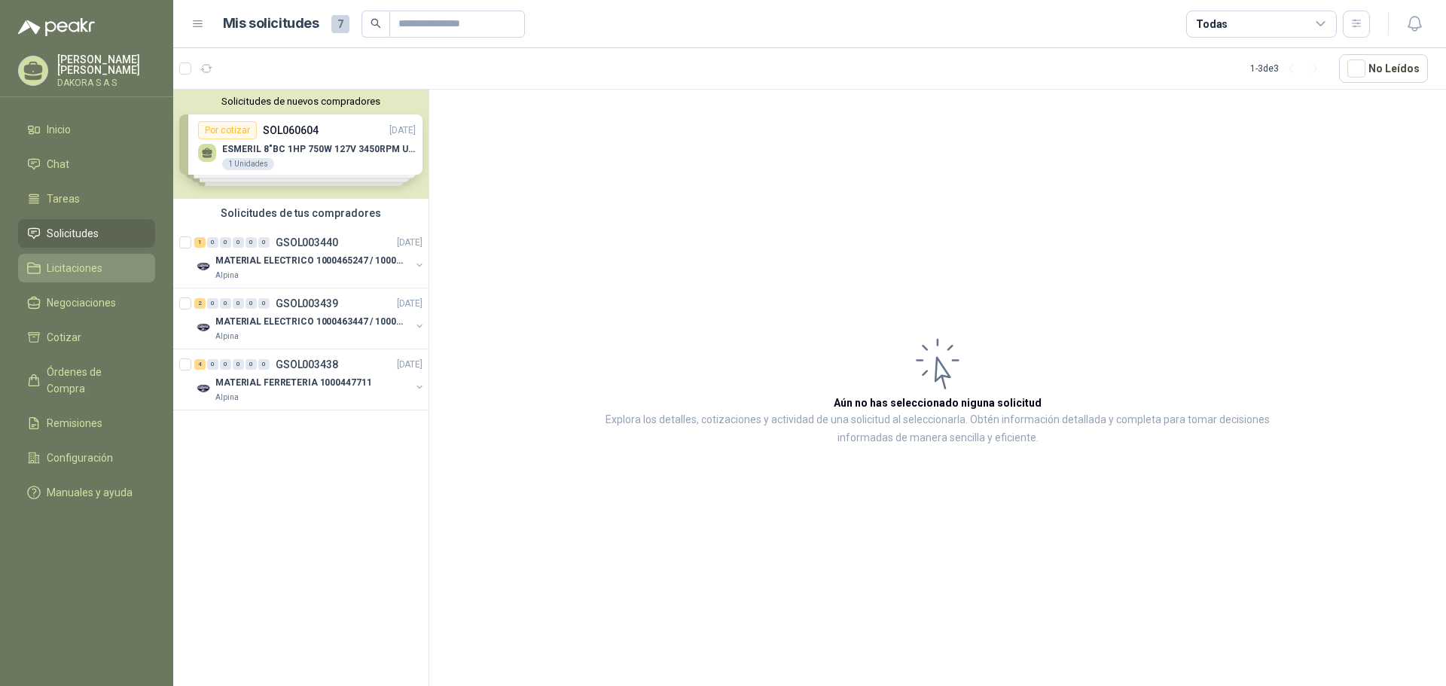
click at [72, 273] on span "Licitaciones" at bounding box center [75, 268] width 56 height 17
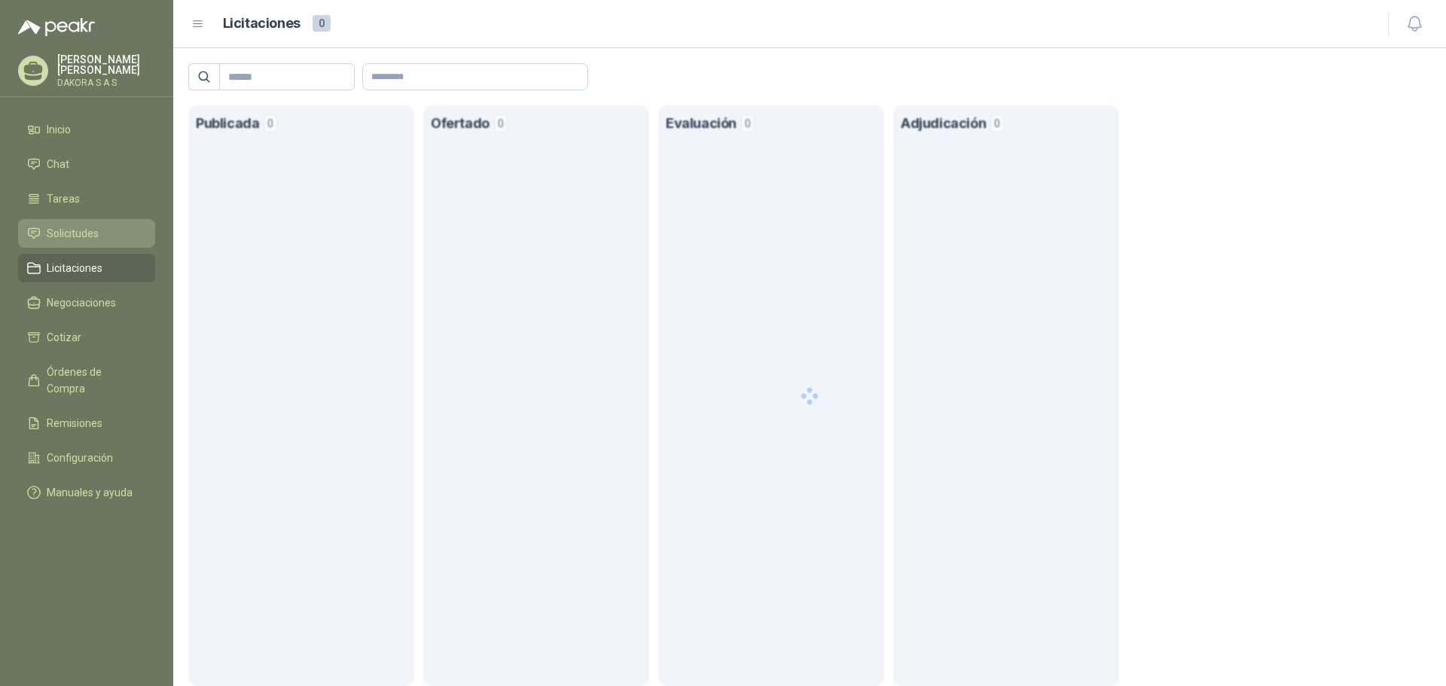
click at [84, 228] on span "Solicitudes" at bounding box center [73, 233] width 52 height 17
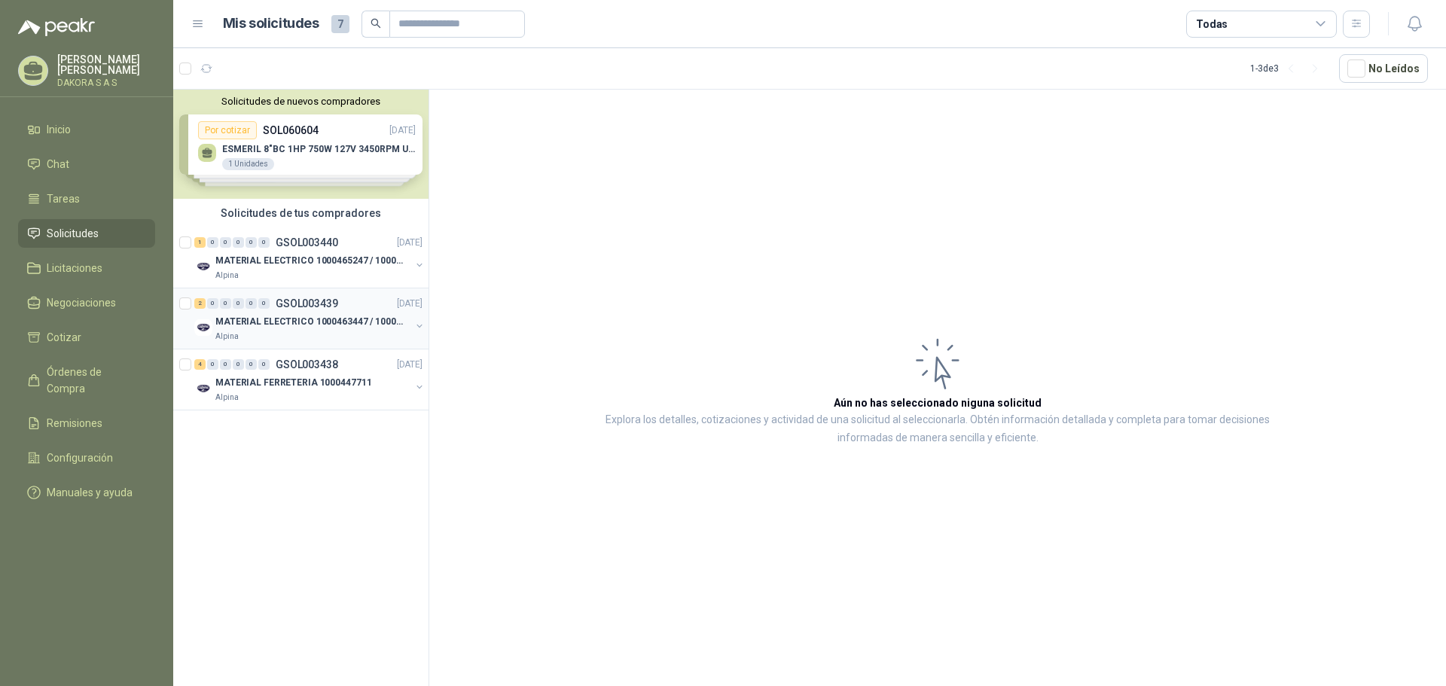
click at [337, 312] on div "2 0 0 0 0 0 GSOL003439 [DATE]" at bounding box center [309, 304] width 231 height 18
